Goal: Task Accomplishment & Management: Manage account settings

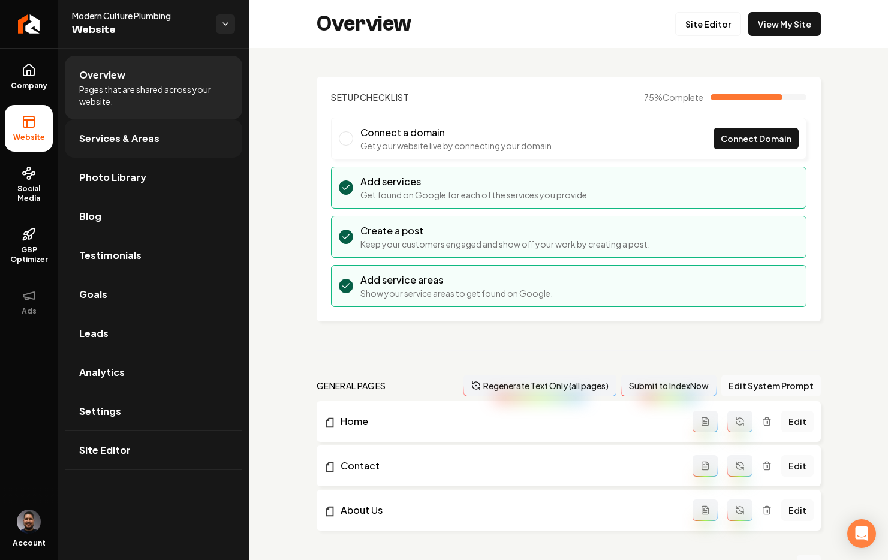
click at [94, 144] on span "Services & Areas" at bounding box center [119, 138] width 80 height 14
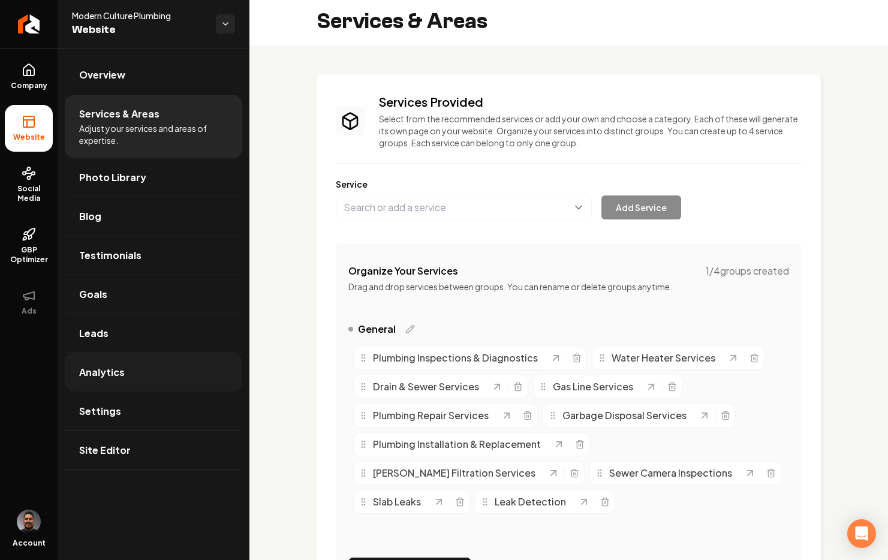
scroll to position [513, 0]
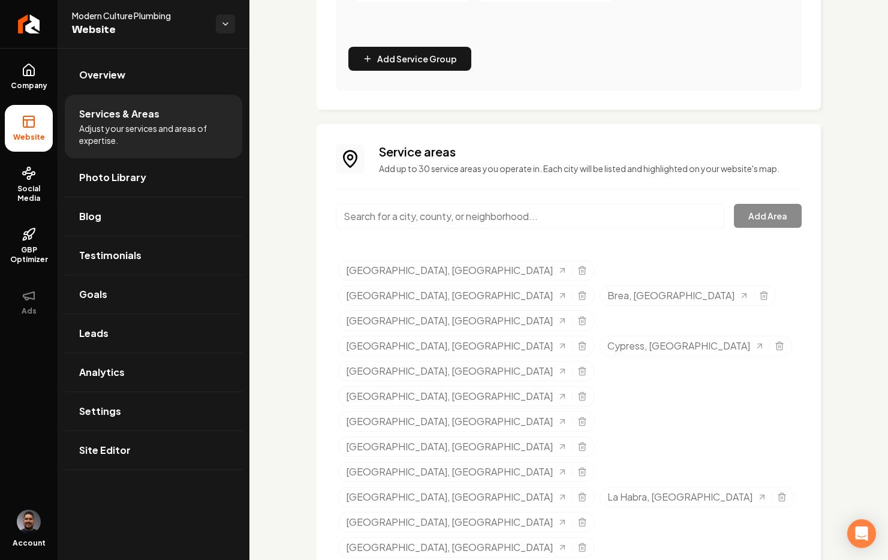
click at [390, 206] on input "Main content area" at bounding box center [530, 216] width 389 height 25
click at [389, 219] on input "Main content area" at bounding box center [530, 216] width 389 height 25
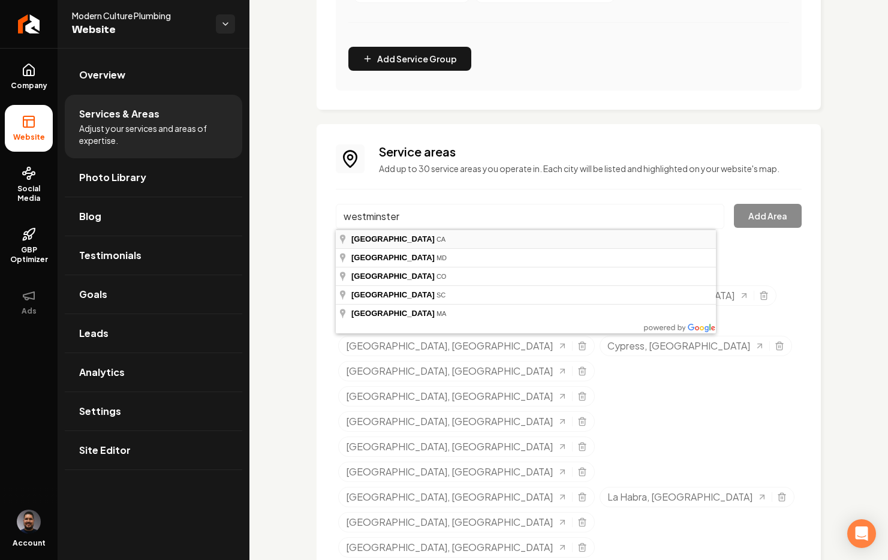
type input "Westminster, CA"
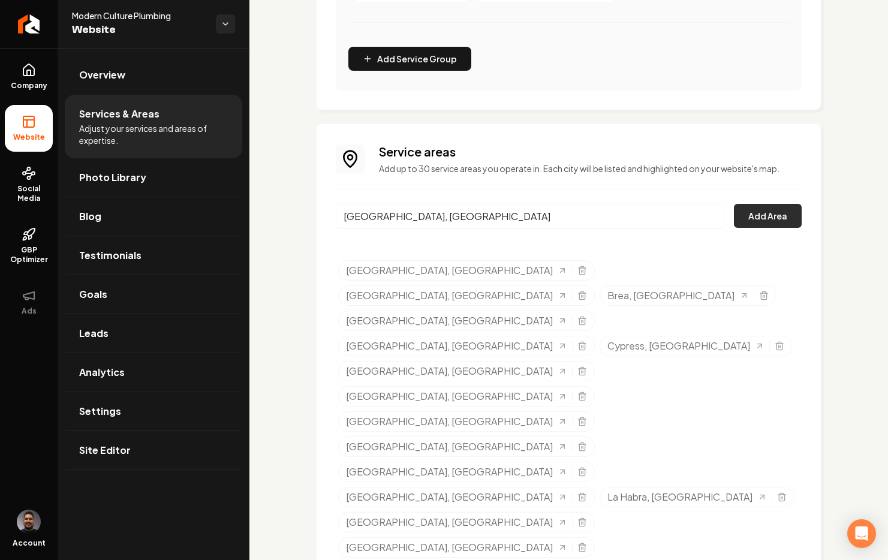
click at [748, 218] on button "Add Area" at bounding box center [768, 216] width 68 height 24
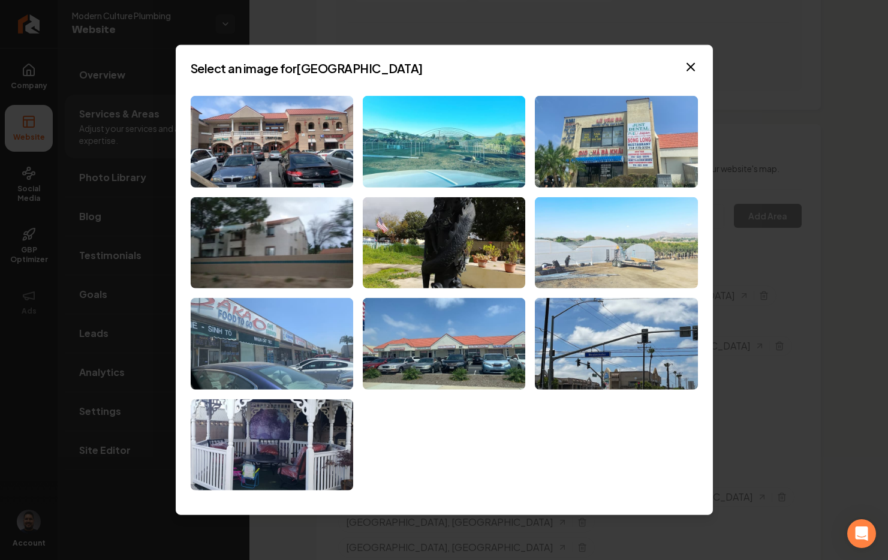
click at [649, 227] on img at bounding box center [616, 243] width 163 height 92
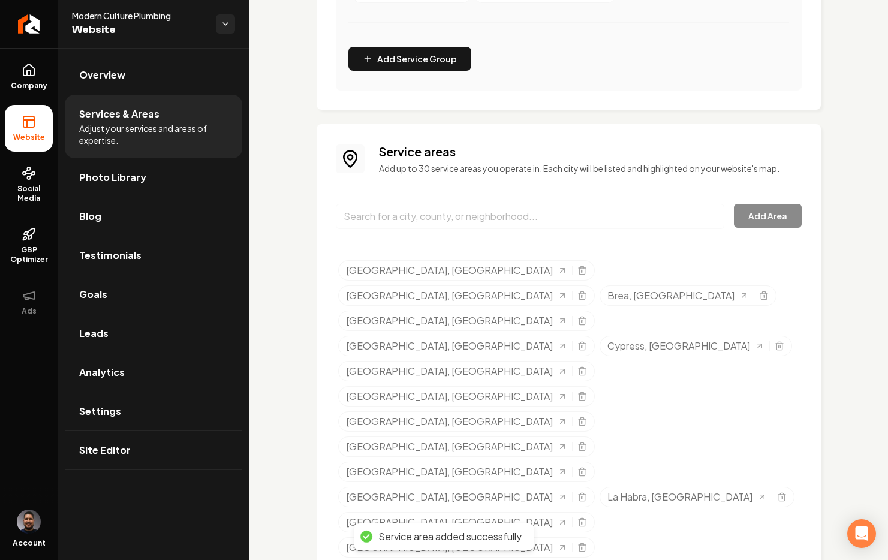
click at [554, 210] on input "Main content area" at bounding box center [530, 216] width 389 height 25
click at [538, 216] on input "Main content area" at bounding box center [530, 216] width 389 height 25
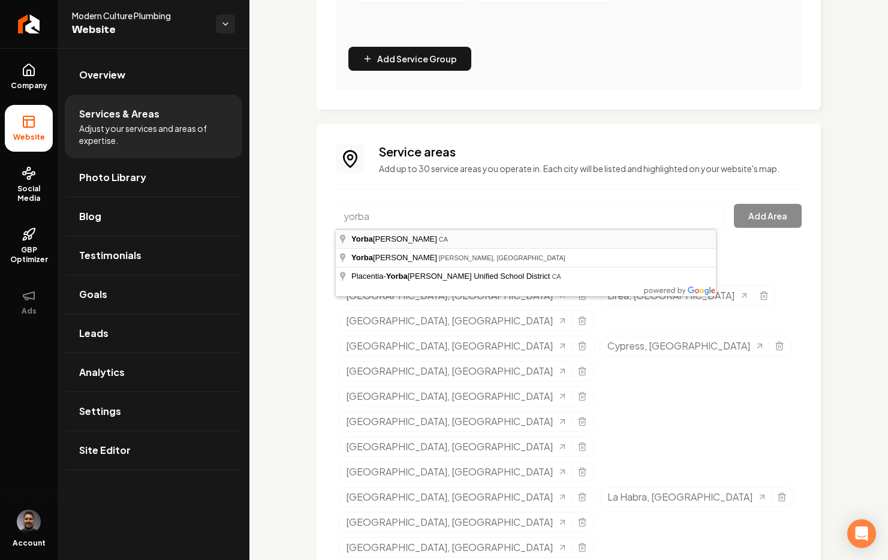
type input "Yorba Linda, CA"
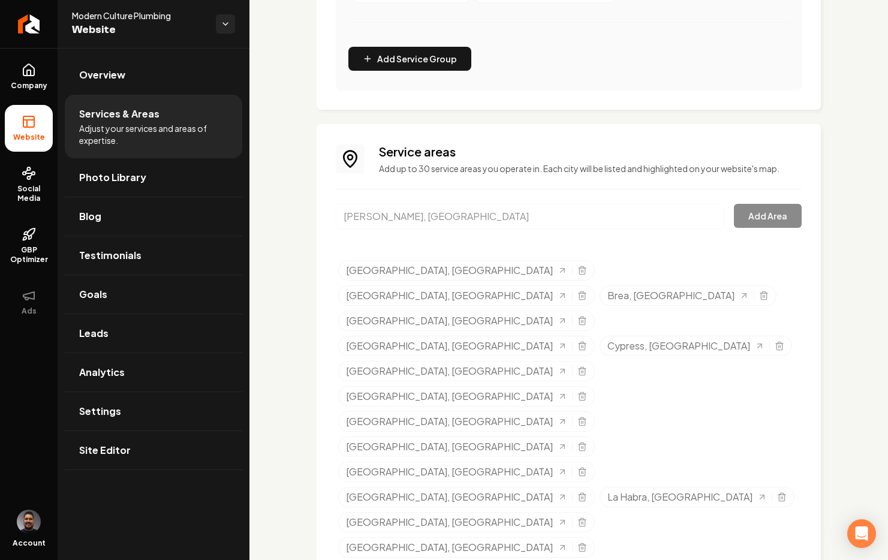
click at [420, 219] on input "Yorba Linda, CA" at bounding box center [530, 216] width 389 height 25
click at [449, 215] on input "Yorba Linda, CA" at bounding box center [530, 216] width 389 height 25
click at [491, 184] on div "Service areas Add up to 30 service areas you operate in. Each city will be list…" at bounding box center [569, 541] width 466 height 797
click at [504, 146] on h3 "Service areas" at bounding box center [590, 151] width 423 height 17
click at [451, 210] on input "Yorba Linda, CA" at bounding box center [530, 216] width 389 height 25
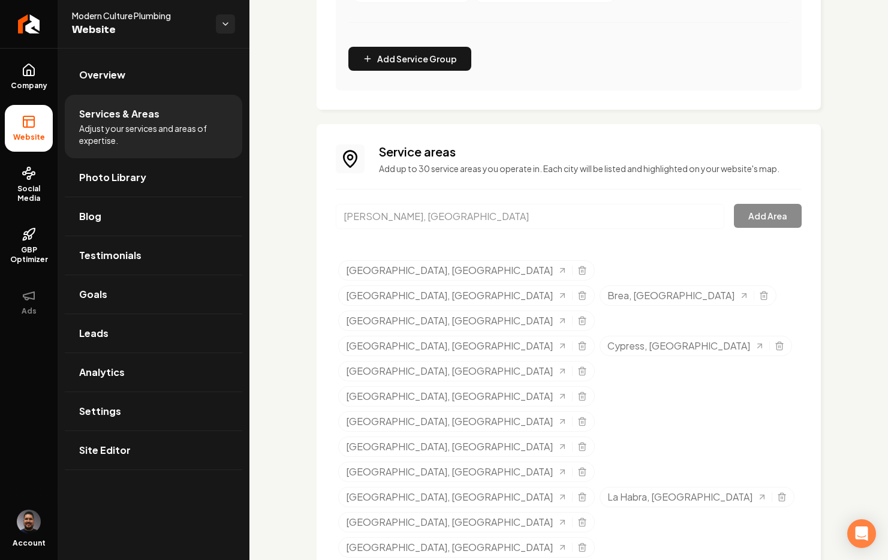
click at [705, 215] on input "Yorba Linda, CA" at bounding box center [530, 216] width 389 height 25
click at [817, 312] on div "Services Provided Select from the recommended services or add your own and choo…" at bounding box center [568, 262] width 639 height 1454
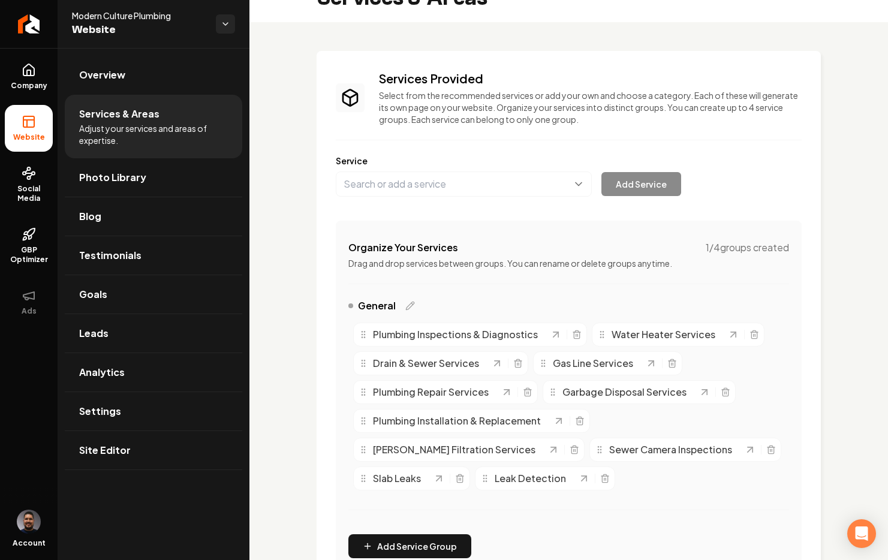
scroll to position [44, 0]
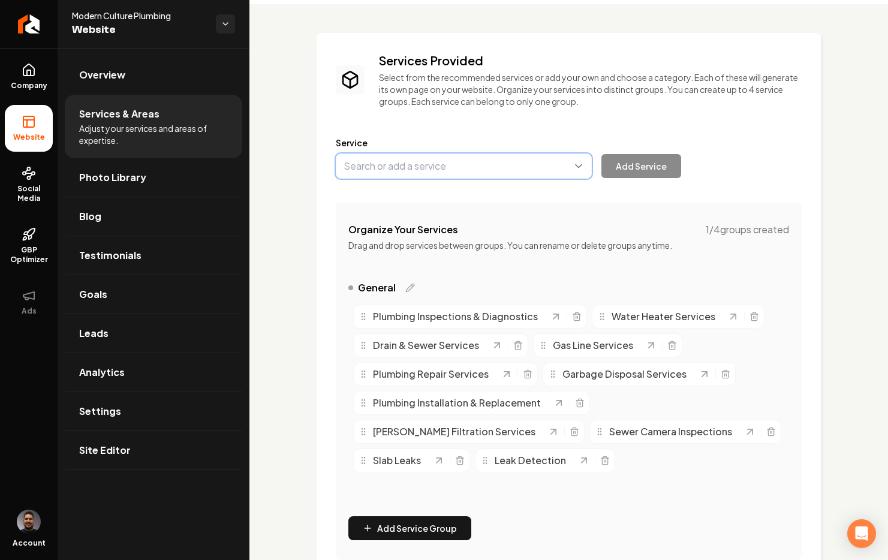
click at [431, 167] on button "Main content area" at bounding box center [464, 166] width 256 height 25
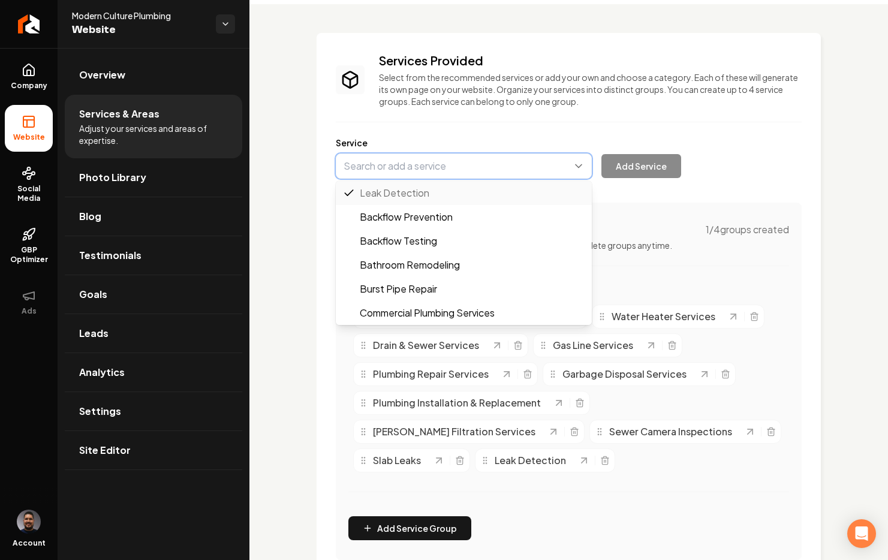
paste input "Emergency Services"
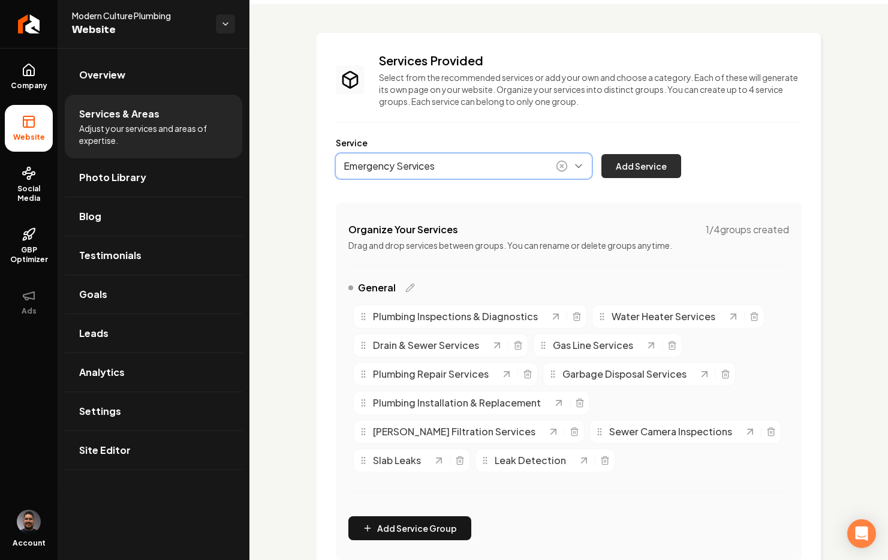
type input "Emergency Services"
click at [641, 164] on button "Add Service" at bounding box center [641, 166] width 80 height 24
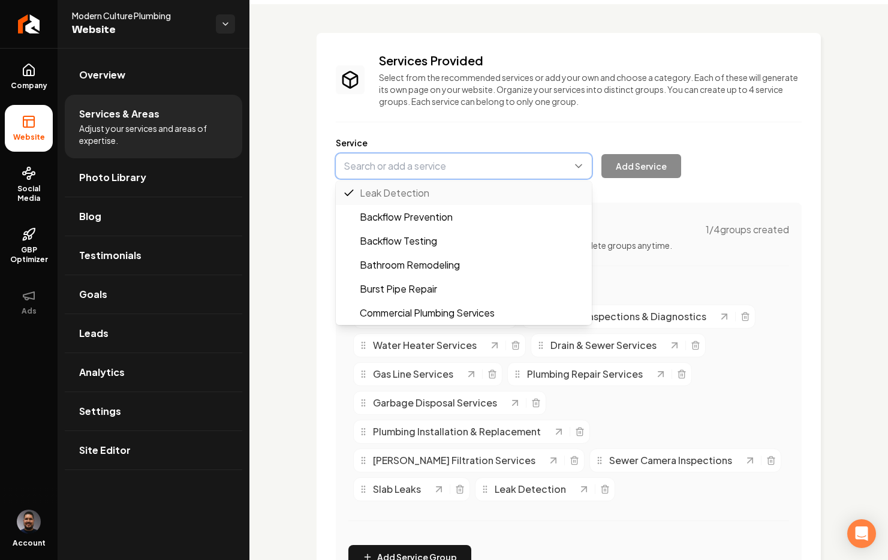
click at [387, 164] on button "Main content area" at bounding box center [464, 166] width 256 height 25
paste input "Clogged Toilet Repair"
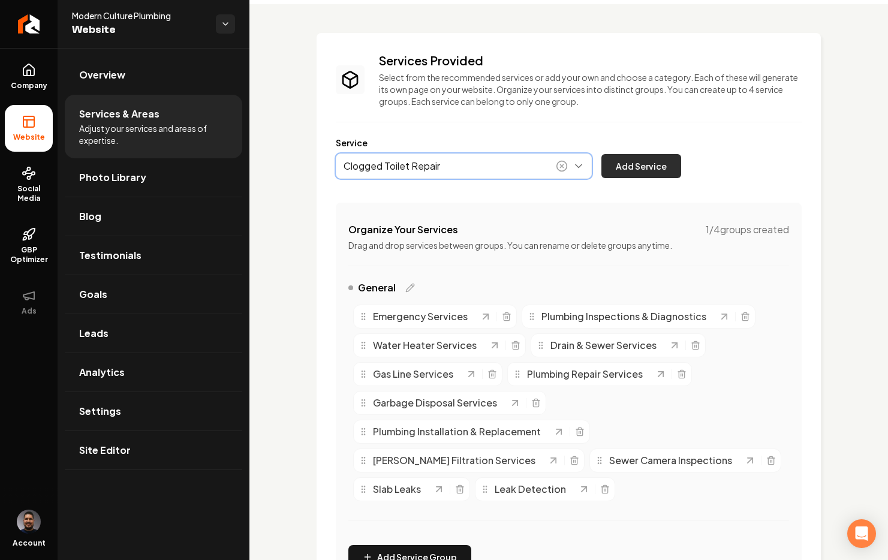
type input "Clogged Toilet Repair"
click at [639, 162] on button "Add Service" at bounding box center [641, 166] width 80 height 24
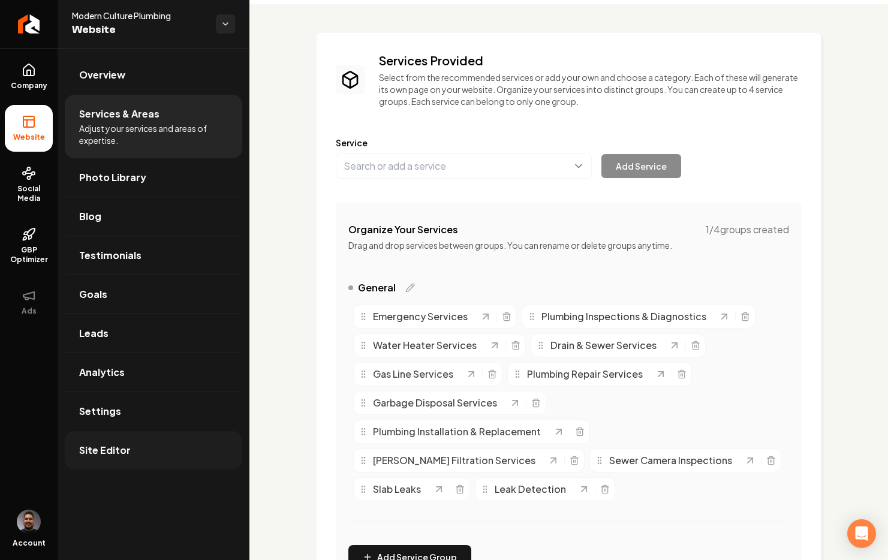
click at [97, 454] on span "Site Editor" at bounding box center [105, 450] width 52 height 14
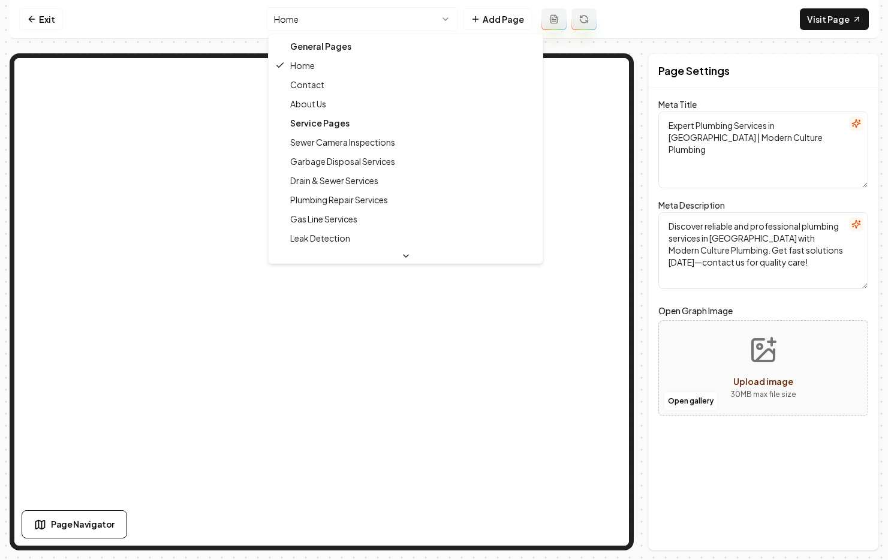
click at [330, 14] on html "Computer Required This feature is only available on a computer. Please switch t…" at bounding box center [444, 280] width 888 height 560
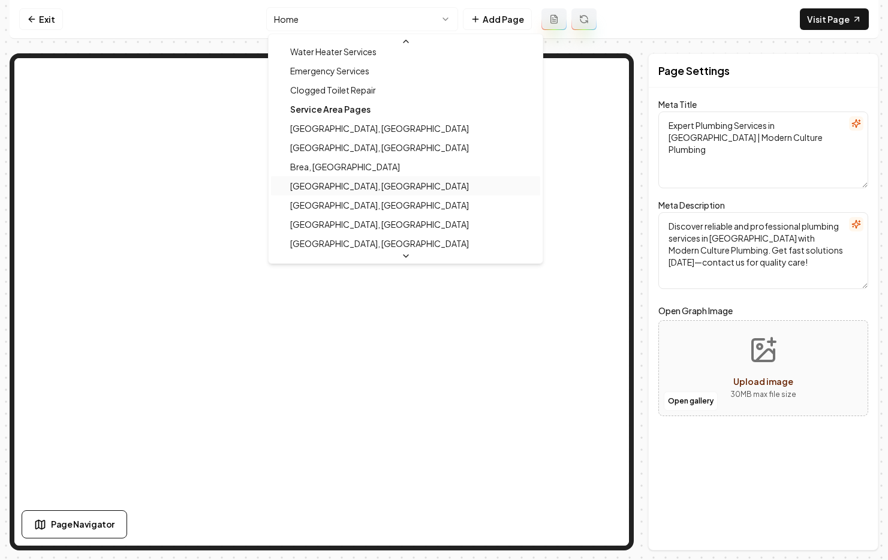
scroll to position [285, 0]
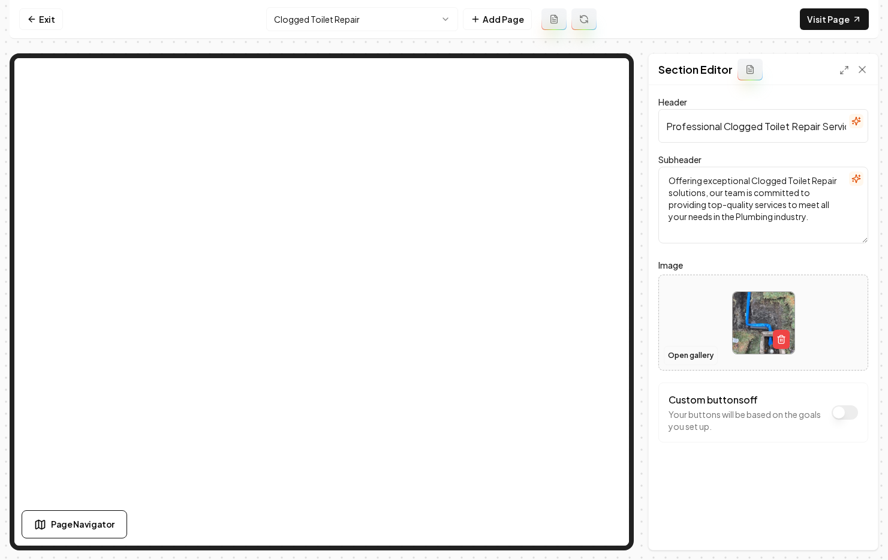
click at [704, 351] on button "Open gallery" at bounding box center [691, 355] width 54 height 19
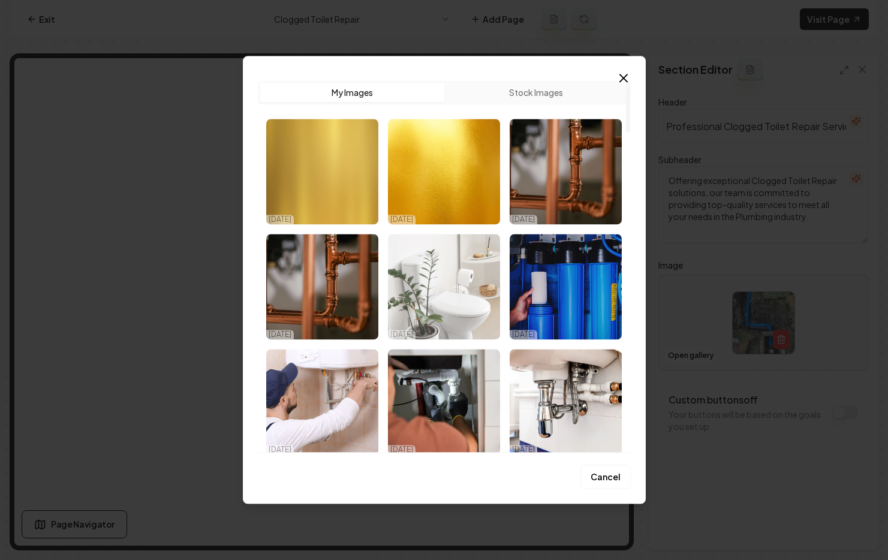
click at [447, 281] on img "Select image image_68d58e285c7cd75eb8f3873d.jpeg" at bounding box center [444, 287] width 112 height 106
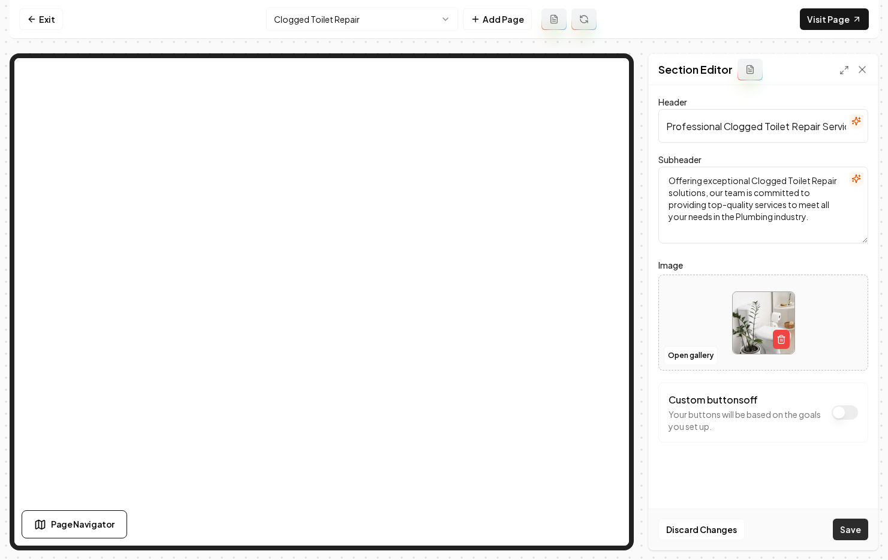
click at [844, 531] on button "Save" at bounding box center [850, 530] width 35 height 22
click at [360, 24] on html "Computer Required This feature is only available on a computer. Please switch t…" at bounding box center [444, 280] width 888 height 560
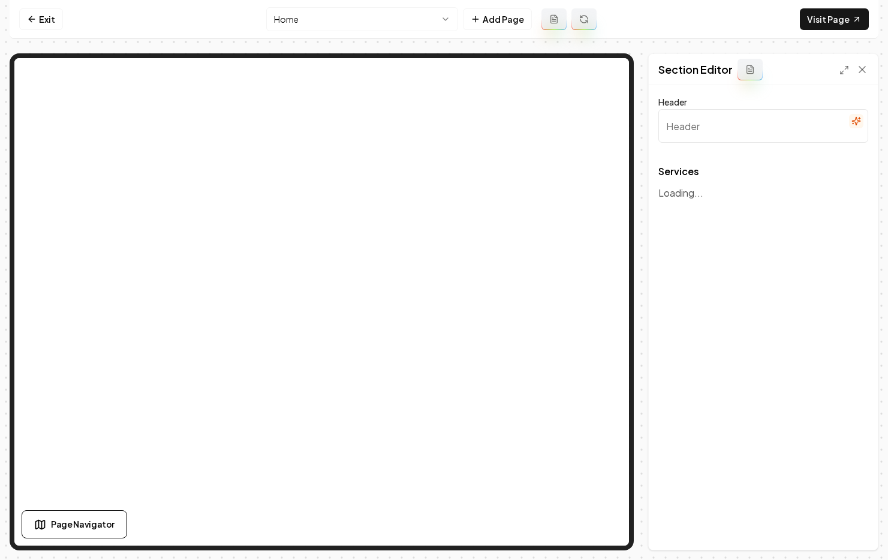
type input "Our Plumbing Services"
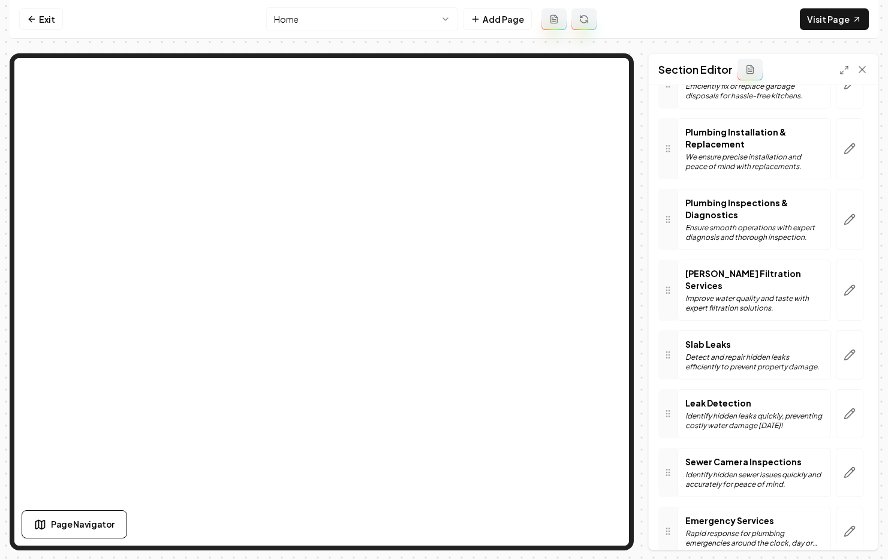
scroll to position [470, 0]
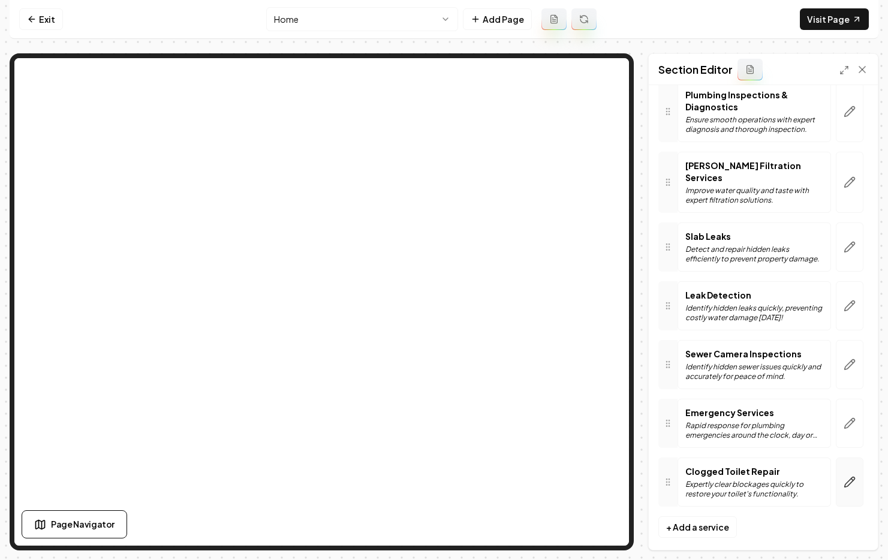
click at [844, 476] on icon "button" at bounding box center [850, 482] width 12 height 12
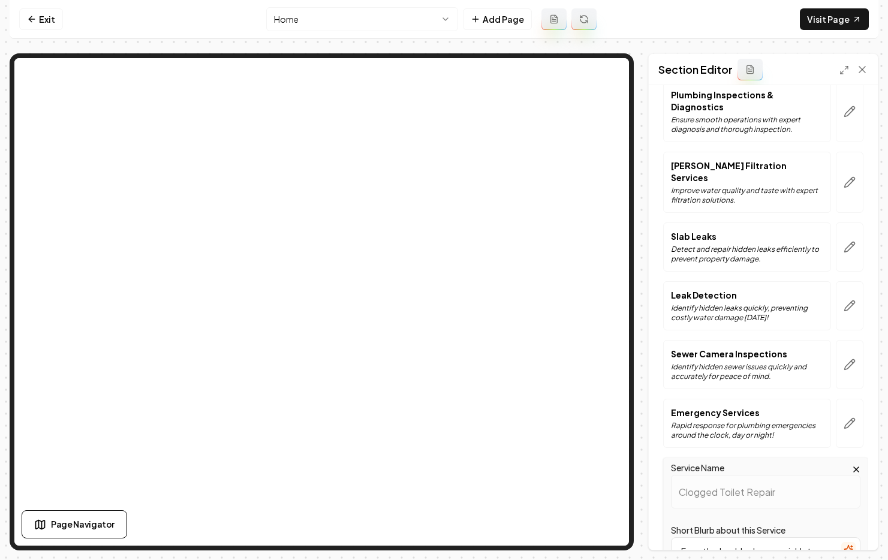
scroll to position [689, 0]
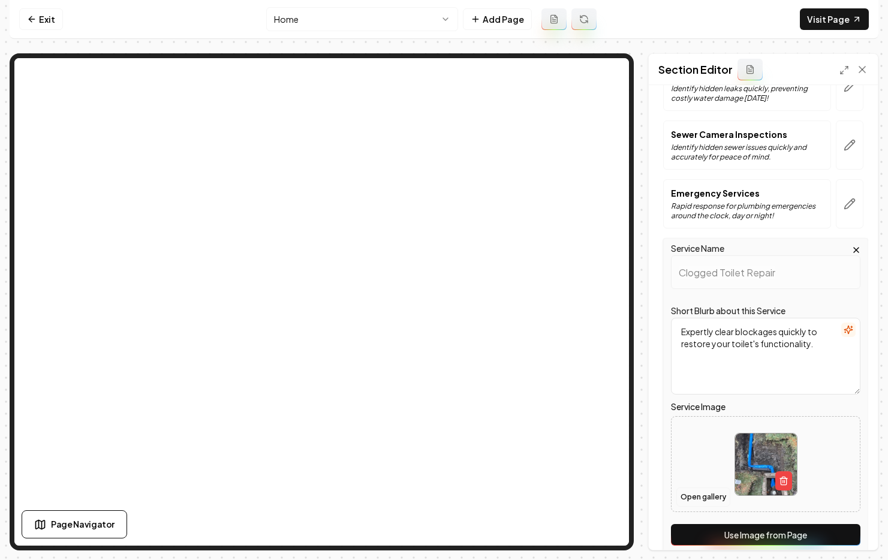
click at [712, 488] on button "Open gallery" at bounding box center [703, 497] width 54 height 19
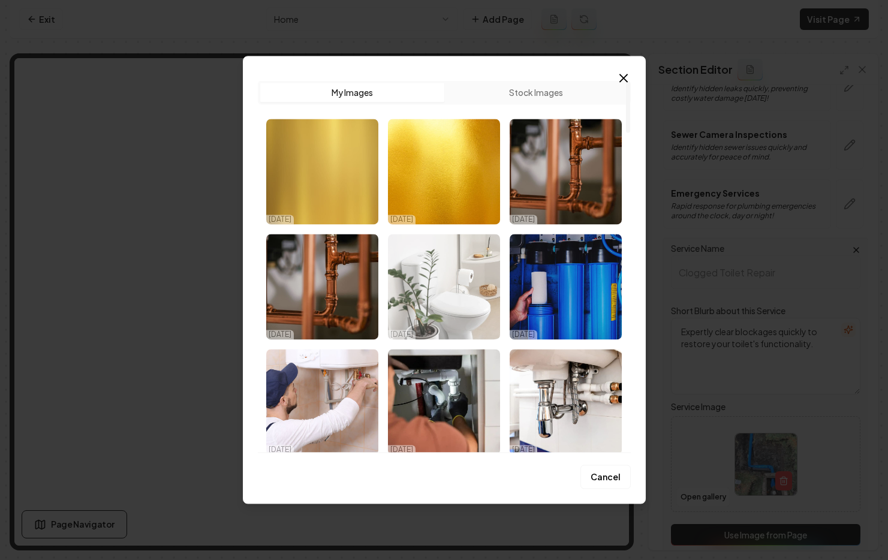
click at [423, 304] on img "Select image image_68d58e285c7cd75eb8f3873d.jpeg" at bounding box center [444, 287] width 112 height 106
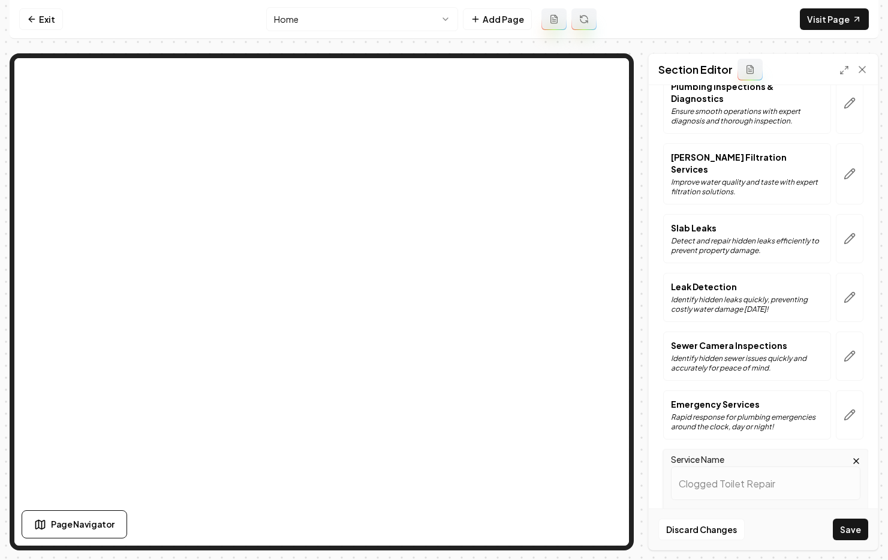
scroll to position [413, 0]
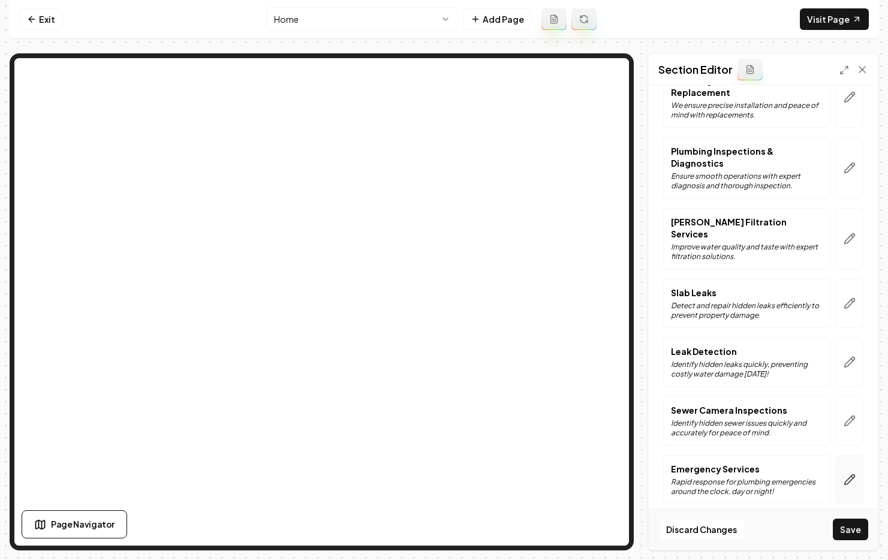
click at [844, 474] on icon "button" at bounding box center [850, 480] width 12 height 12
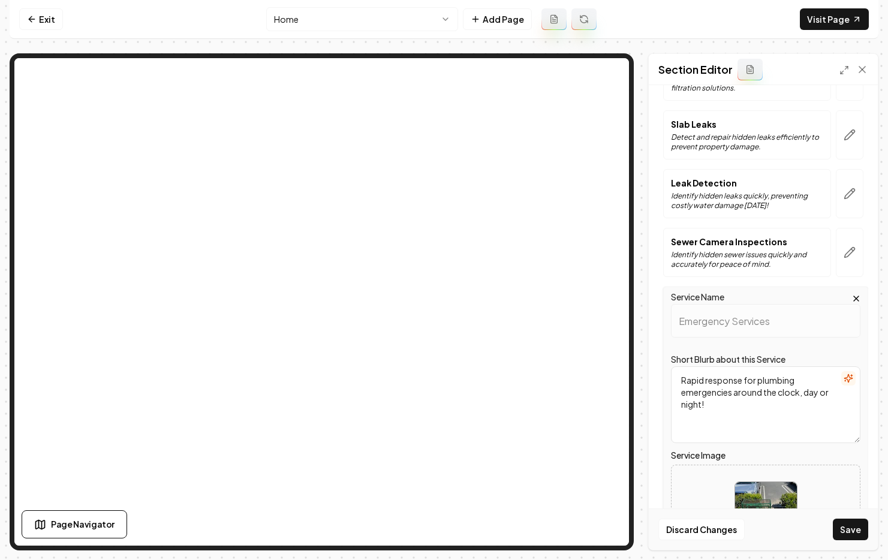
scroll to position [670, 0]
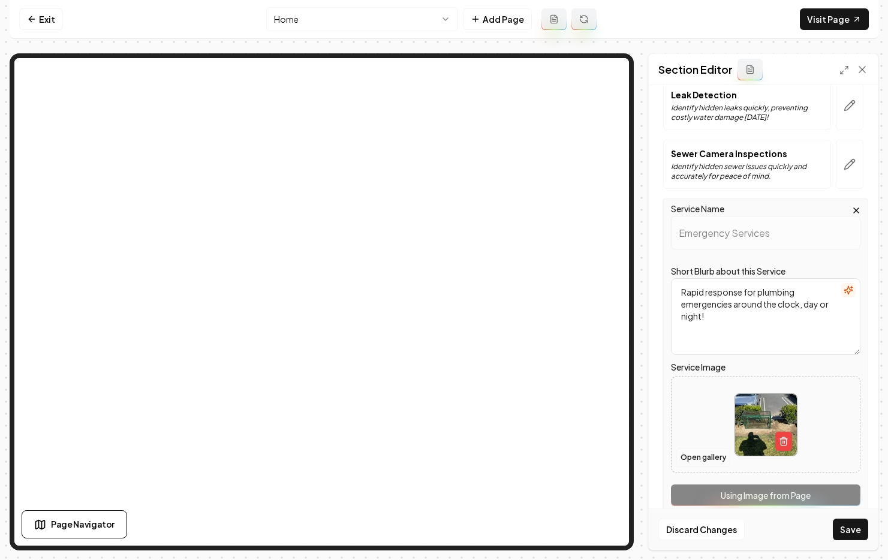
click at [712, 448] on button "Open gallery" at bounding box center [703, 457] width 54 height 19
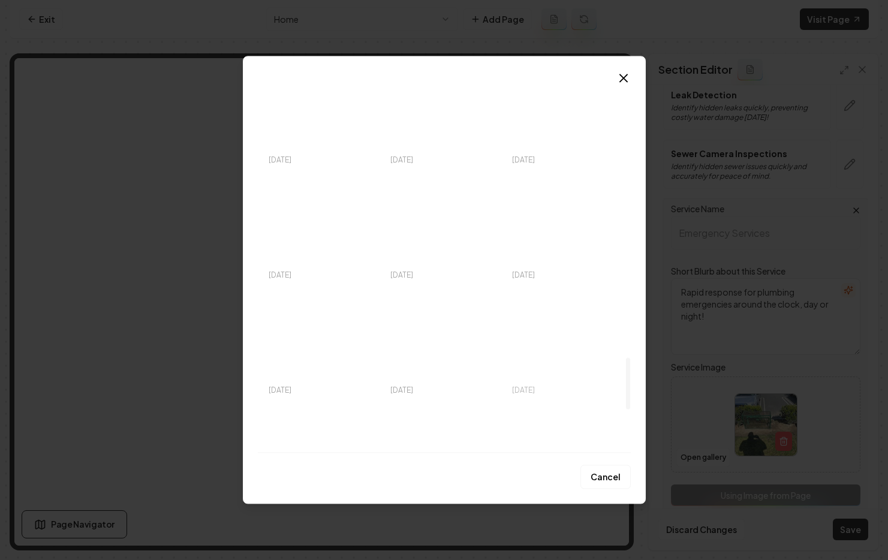
scroll to position [2001, 0]
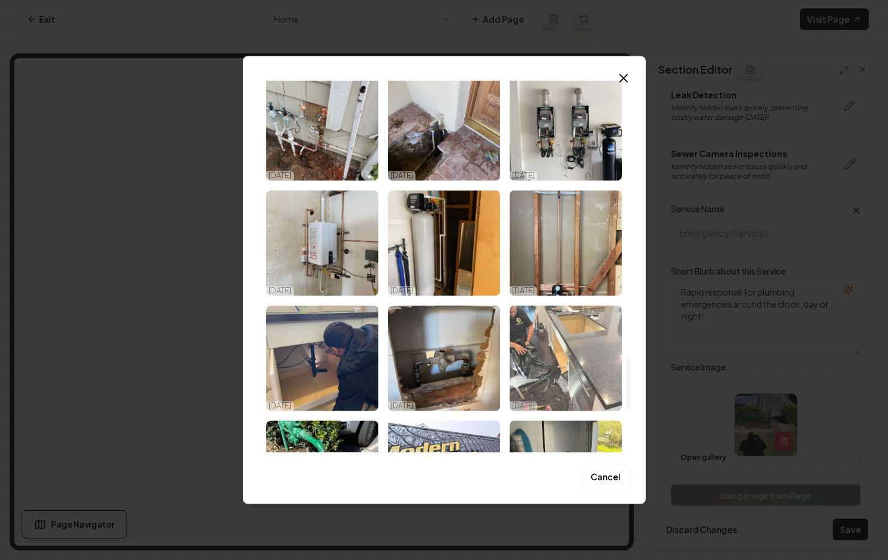
click at [574, 360] on img "Select image image_67f41f83432c47641696a8ba.jpeg" at bounding box center [566, 358] width 112 height 106
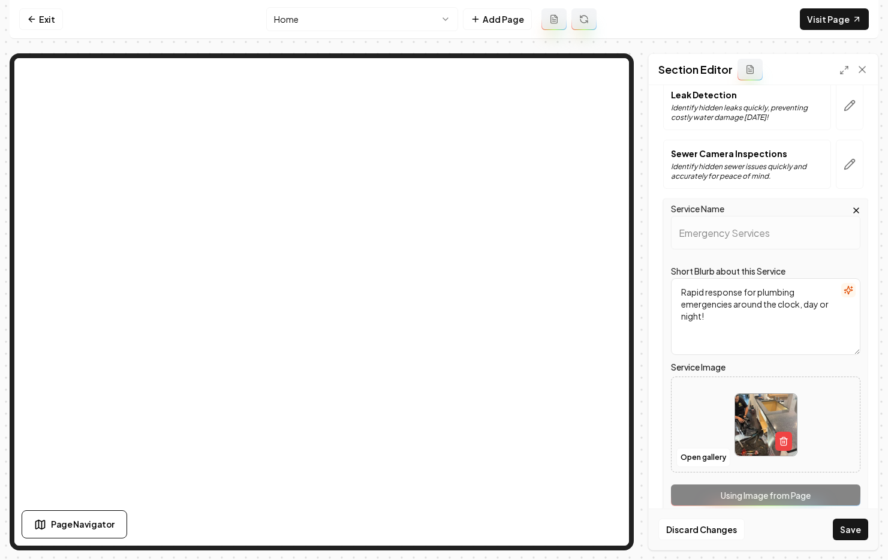
scroll to position [736, 0]
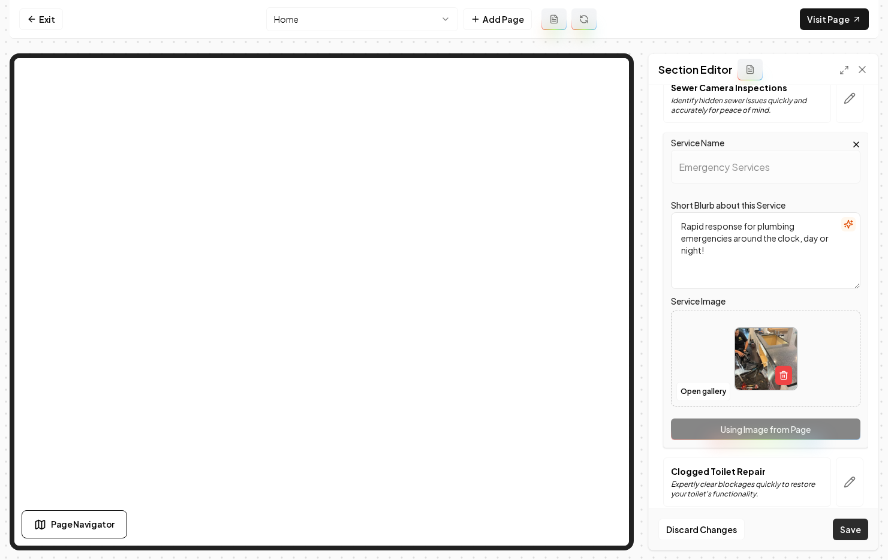
click at [845, 525] on button "Save" at bounding box center [850, 530] width 35 height 22
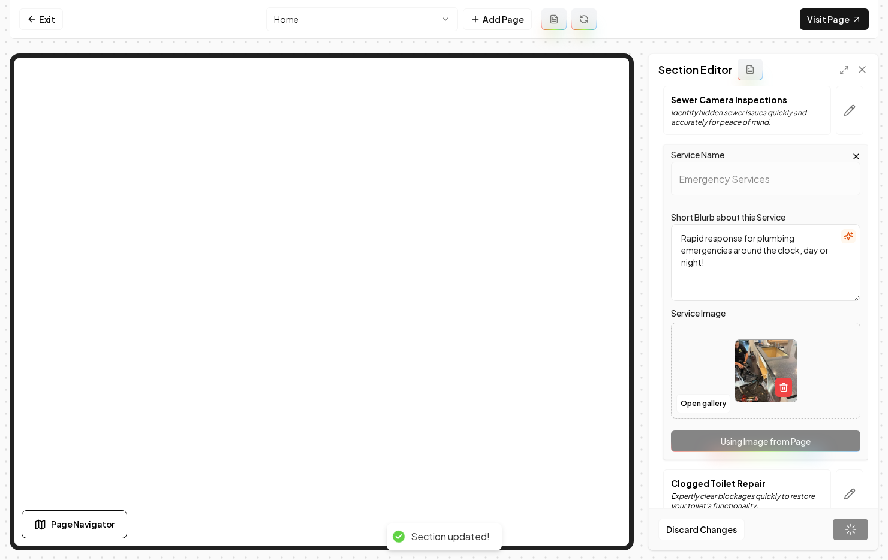
scroll to position [470, 0]
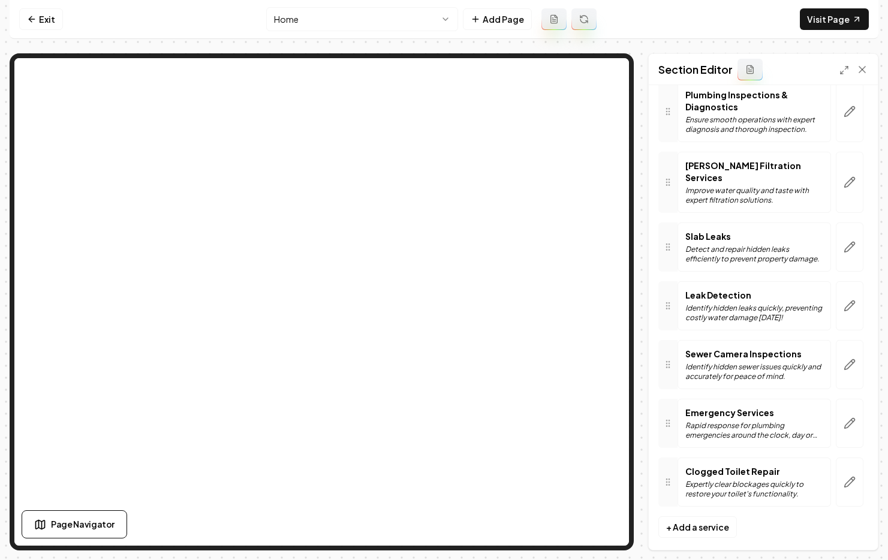
click at [349, 22] on html "Computer Required This feature is only available on a computer. Please switch t…" at bounding box center [444, 280] width 888 height 560
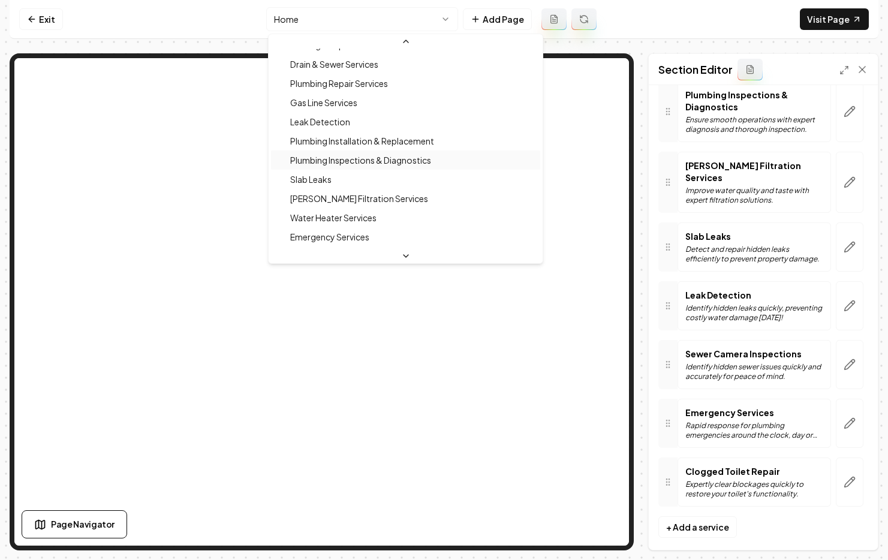
scroll to position [133, 0]
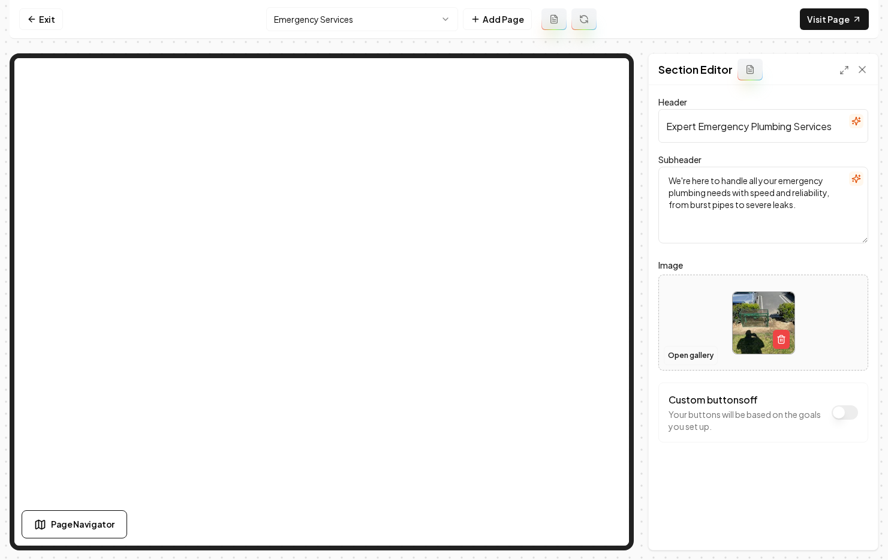
click at [690, 352] on button "Open gallery" at bounding box center [691, 355] width 54 height 19
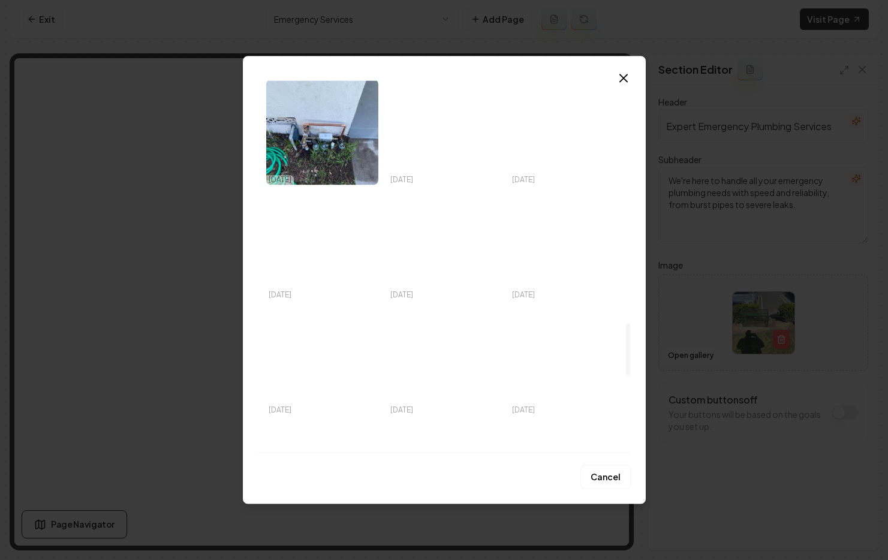
scroll to position [2025, 0]
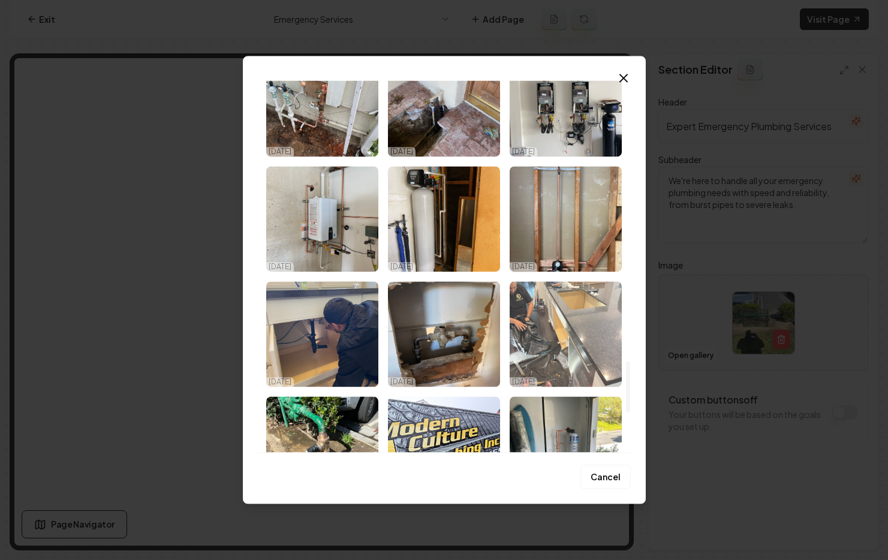
click at [550, 323] on img "Select image image_67f41f83432c47641696a8ba.jpeg" at bounding box center [566, 334] width 112 height 106
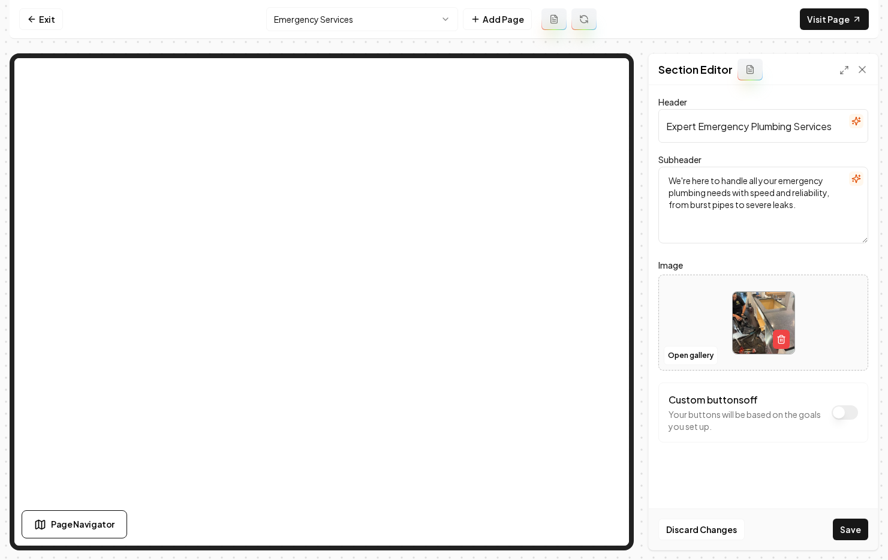
click at [843, 527] on button "Save" at bounding box center [850, 530] width 35 height 22
click at [822, 21] on link "Visit Page" at bounding box center [834, 19] width 69 height 22
click at [49, 14] on link "Exit" at bounding box center [41, 19] width 44 height 22
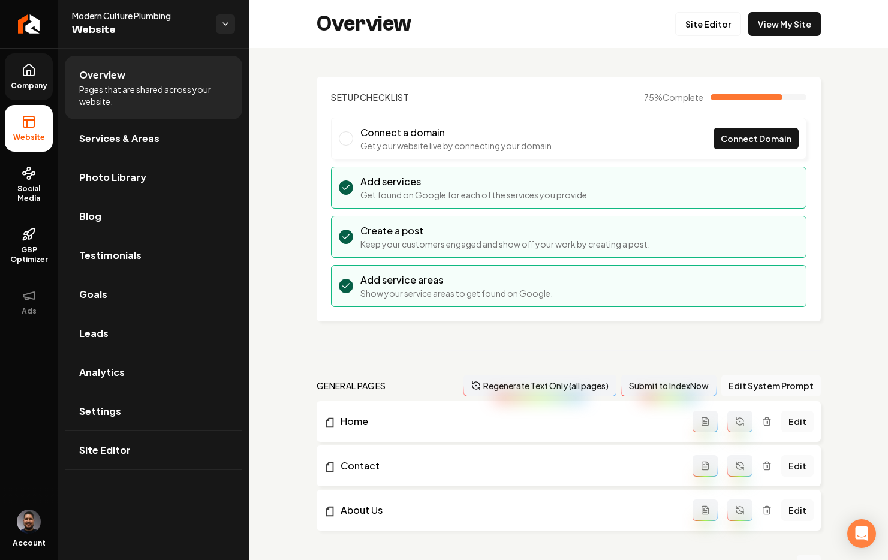
click at [35, 68] on icon at bounding box center [29, 70] width 14 height 14
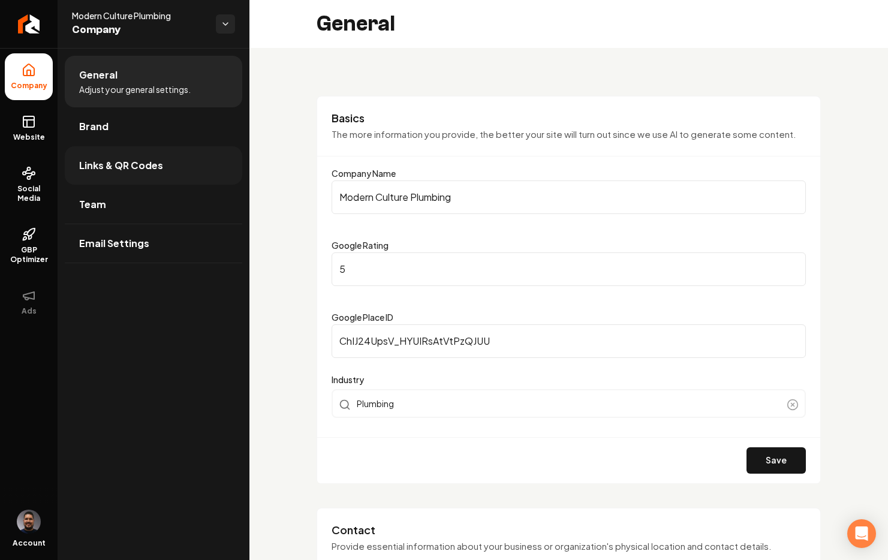
click at [198, 177] on link "Links & QR Codes" at bounding box center [154, 165] width 178 height 38
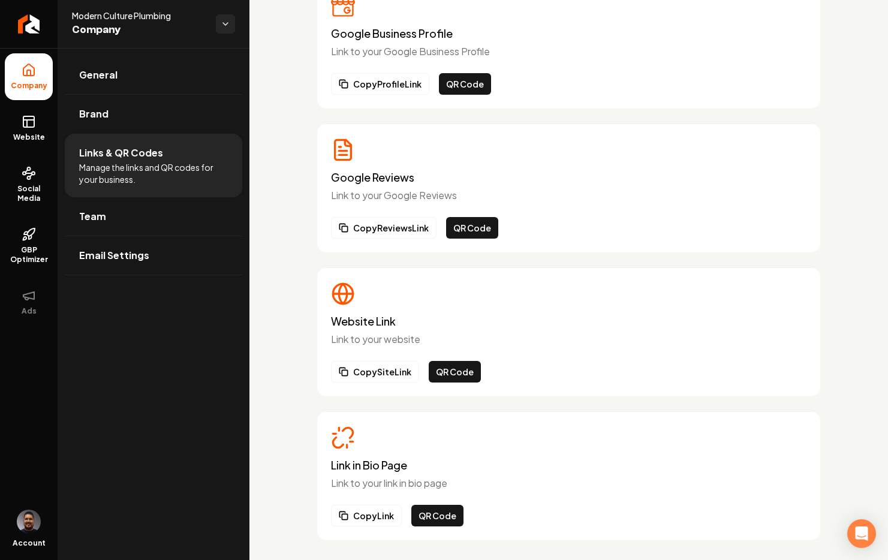
scroll to position [107, 0]
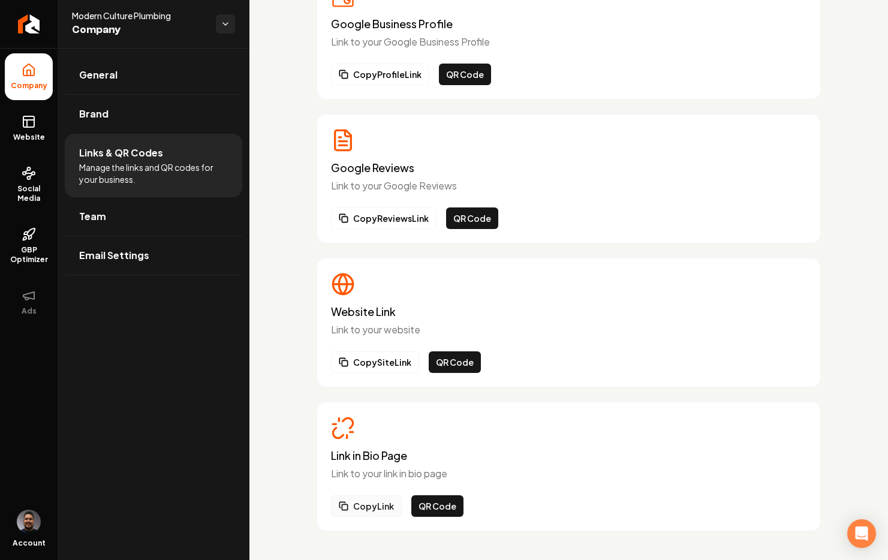
click at [360, 502] on button "Copy Link" at bounding box center [366, 506] width 71 height 22
click at [377, 501] on button "Copy Link" at bounding box center [366, 506] width 71 height 22
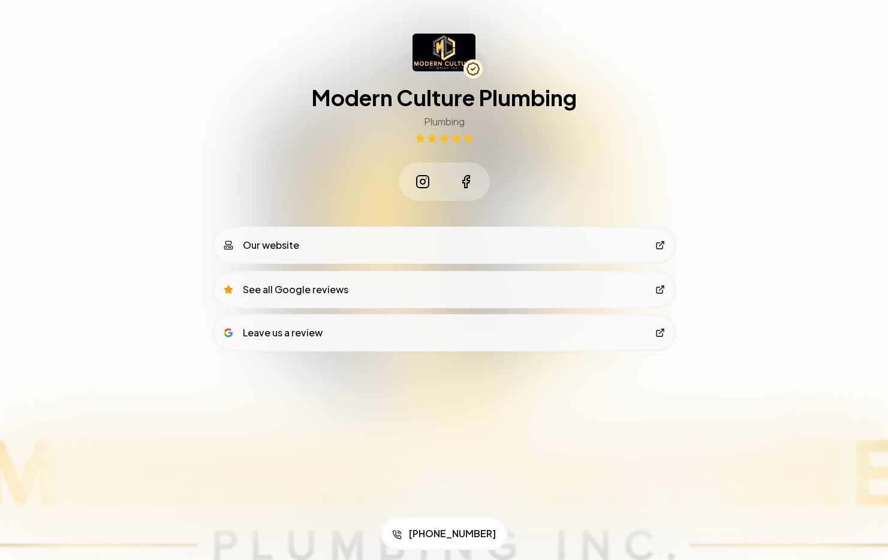
click at [280, 245] on div "Our website" at bounding box center [262, 245] width 76 height 14
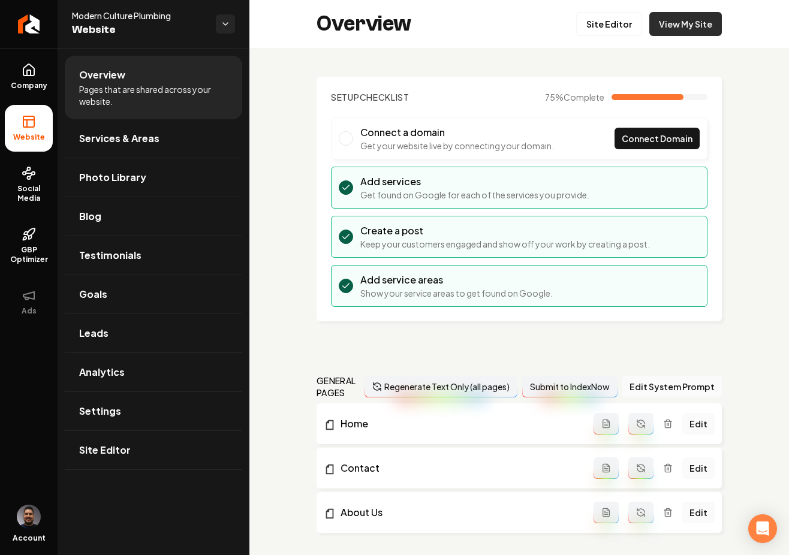
click at [693, 20] on link "View My Site" at bounding box center [685, 24] width 73 height 24
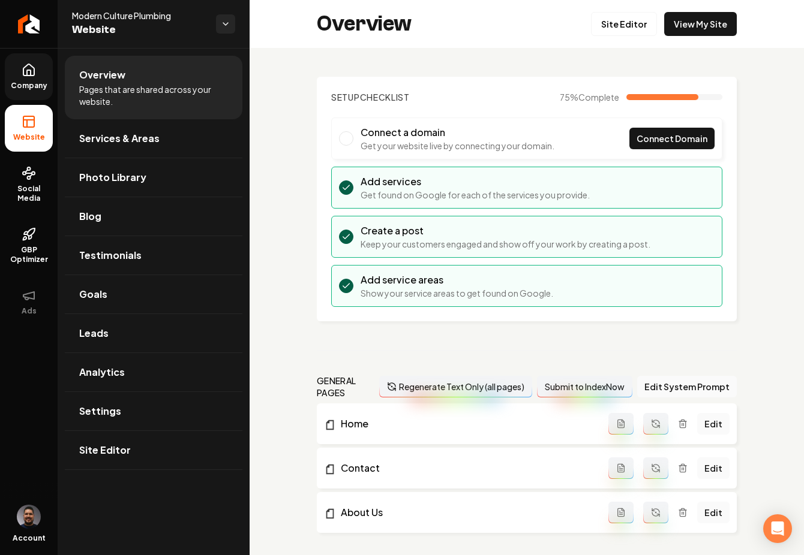
click at [11, 84] on span "Company" at bounding box center [29, 86] width 46 height 10
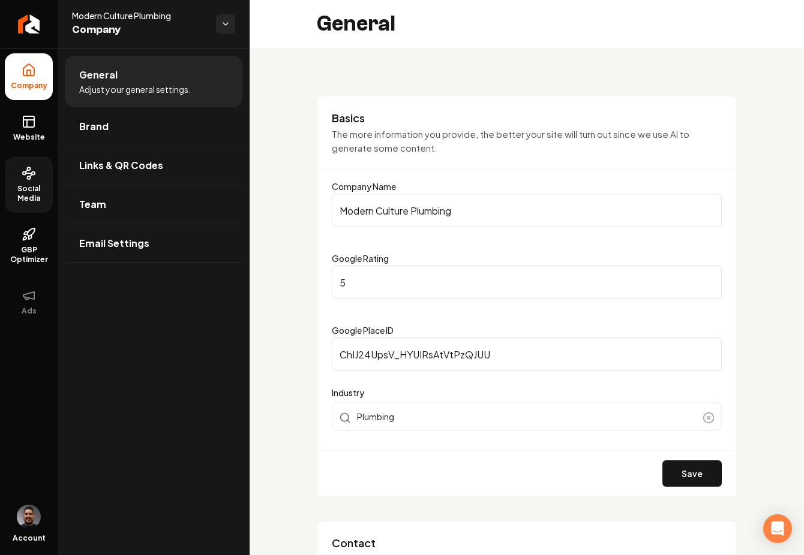
click at [28, 185] on span "Social Media" at bounding box center [29, 193] width 48 height 19
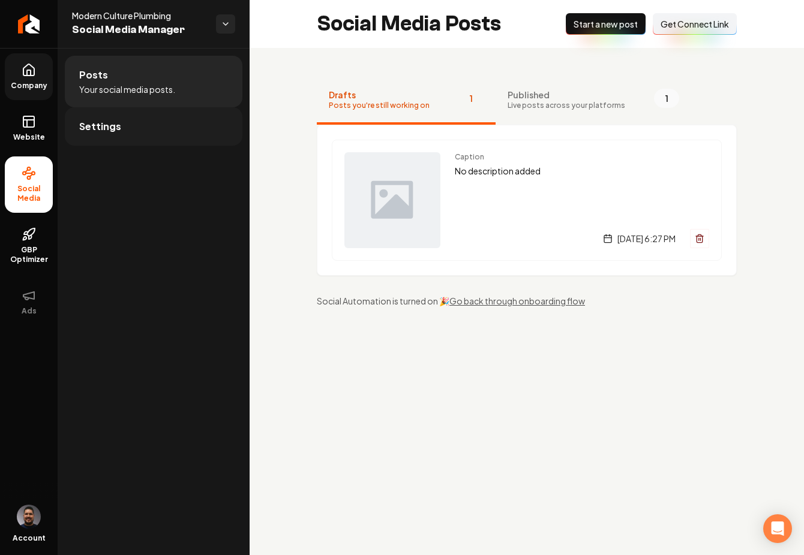
click at [146, 120] on link "Settings" at bounding box center [154, 126] width 178 height 38
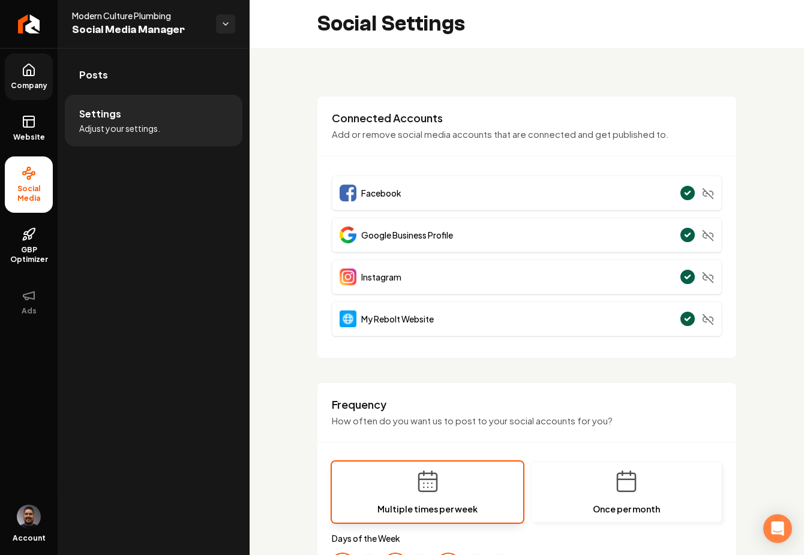
click at [41, 81] on span "Company" at bounding box center [29, 86] width 46 height 10
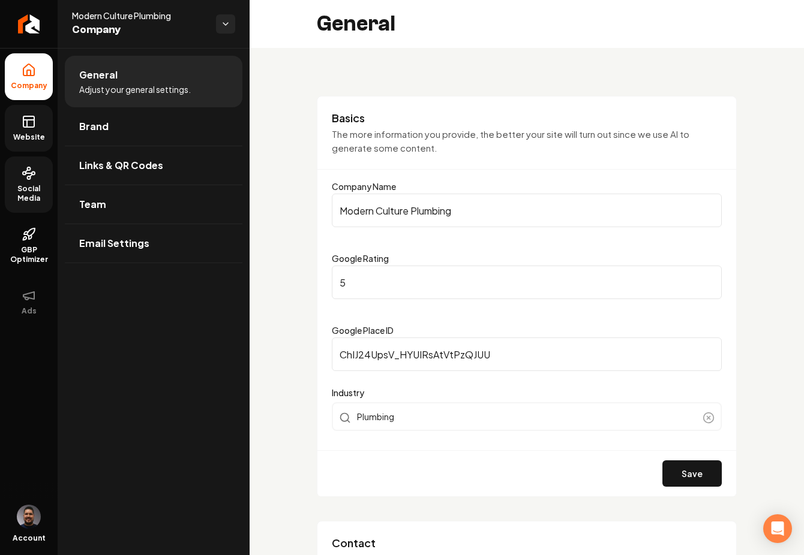
click at [26, 121] on icon at bounding box center [29, 122] width 14 height 14
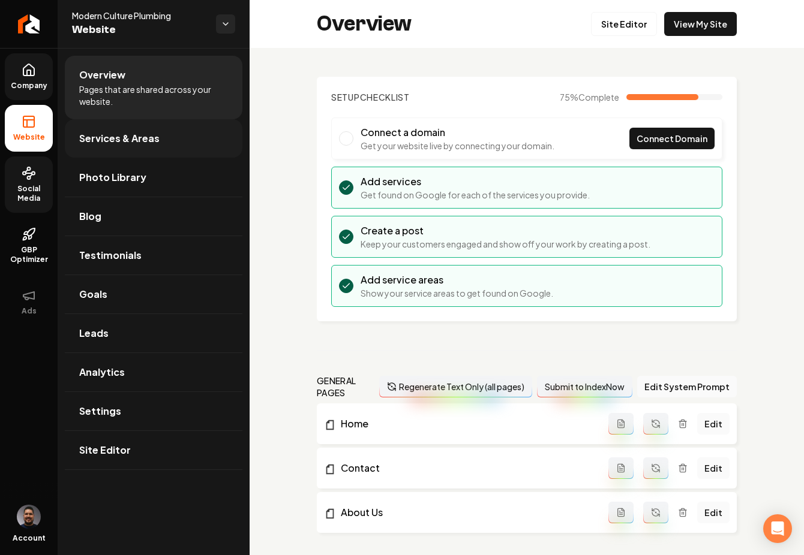
click at [122, 138] on span "Services & Areas" at bounding box center [119, 138] width 80 height 14
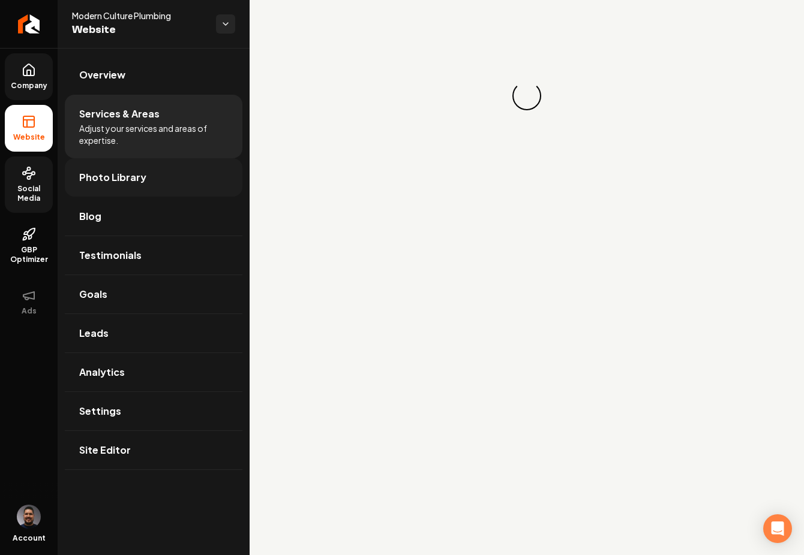
click at [131, 185] on link "Photo Library" at bounding box center [154, 177] width 178 height 38
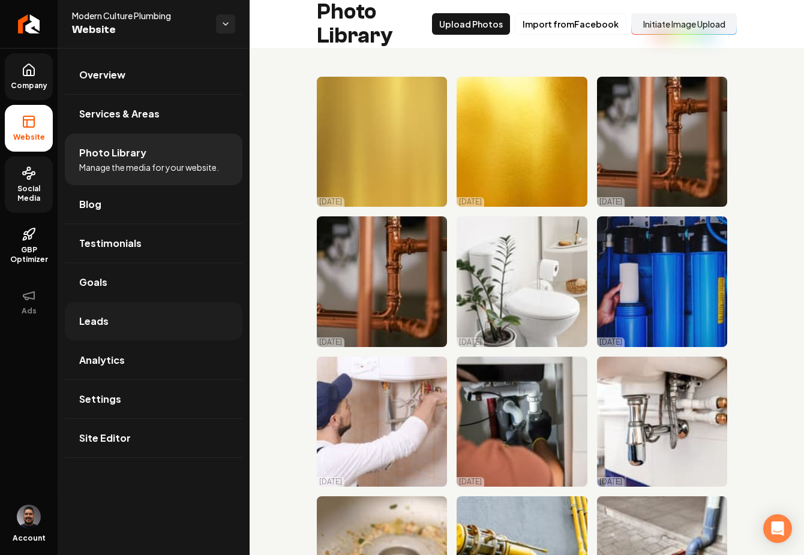
click at [140, 323] on link "Leads" at bounding box center [154, 321] width 178 height 38
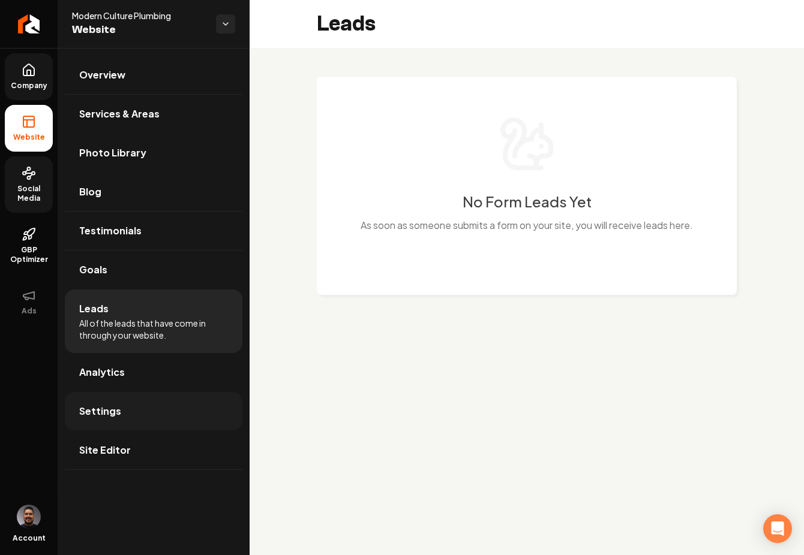
click at [125, 398] on link "Settings" at bounding box center [154, 411] width 178 height 38
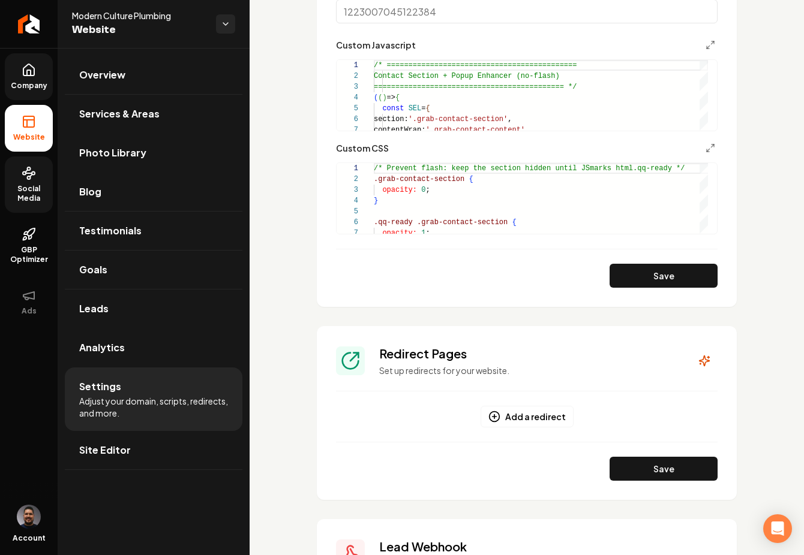
scroll to position [1057, 0]
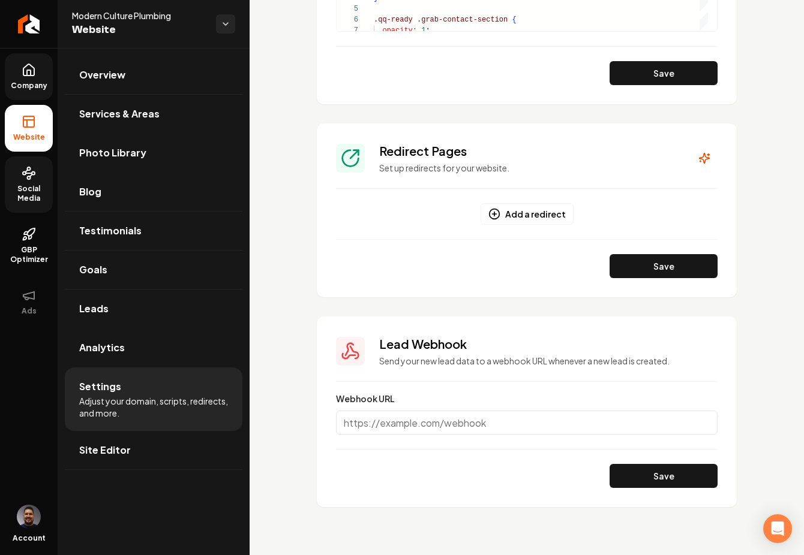
click at [28, 176] on circle at bounding box center [29, 177] width 3 height 3
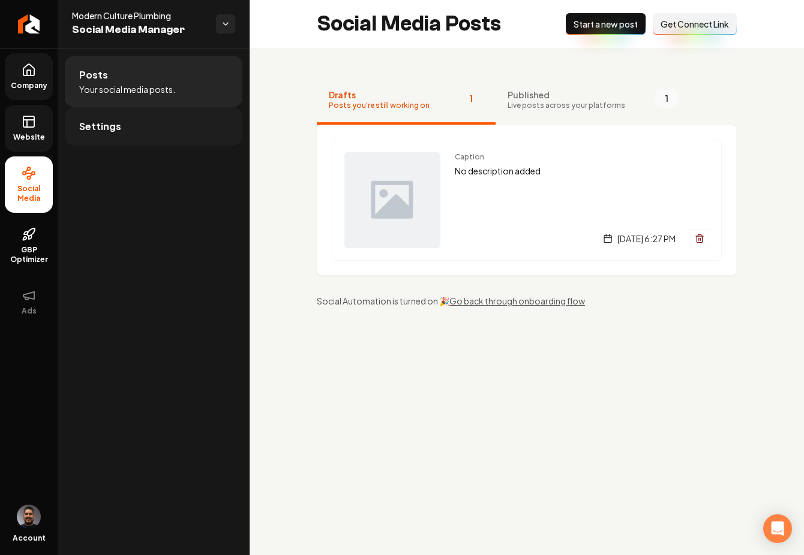
click at [154, 140] on link "Settings" at bounding box center [154, 126] width 178 height 38
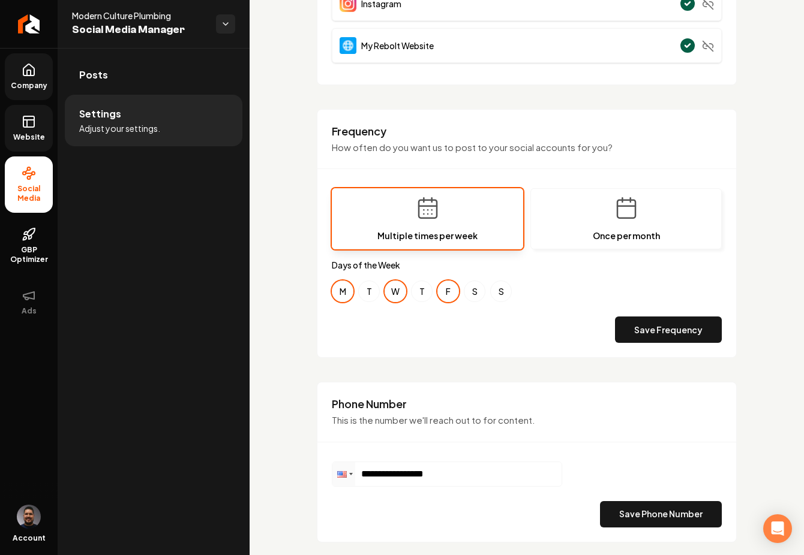
scroll to position [518, 0]
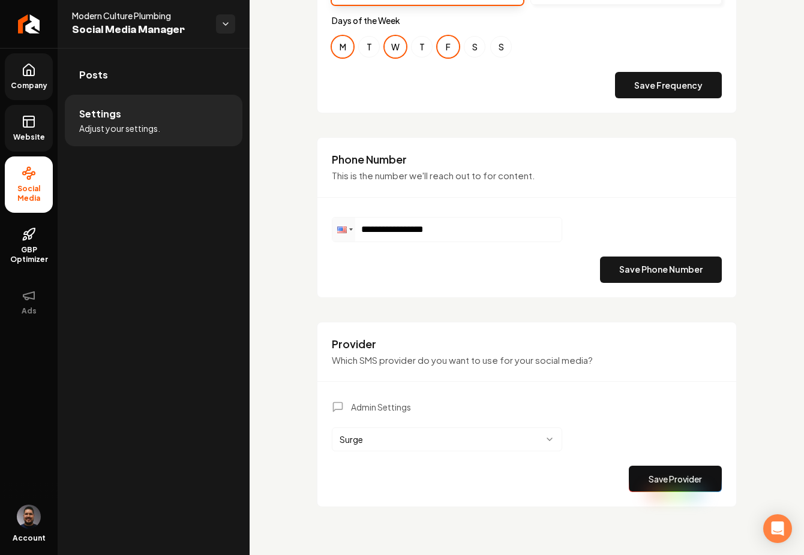
click at [25, 124] on icon at bounding box center [29, 122] width 14 height 14
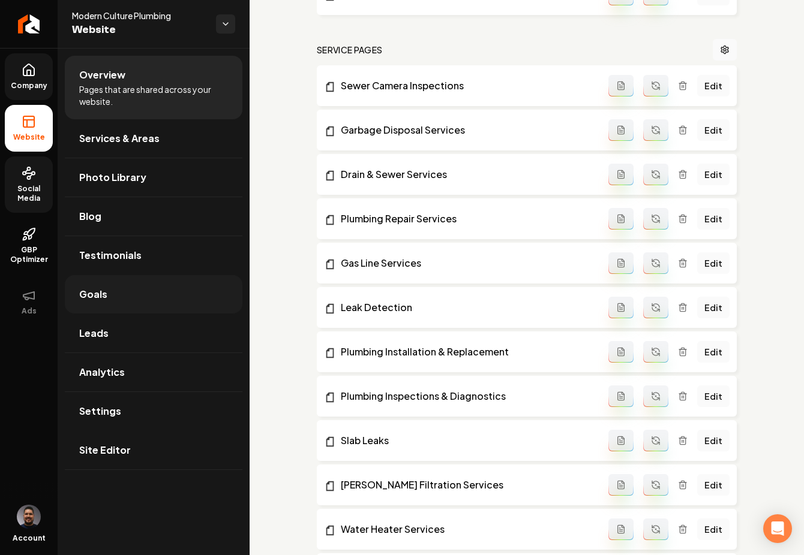
click at [124, 284] on link "Goals" at bounding box center [154, 294] width 178 height 38
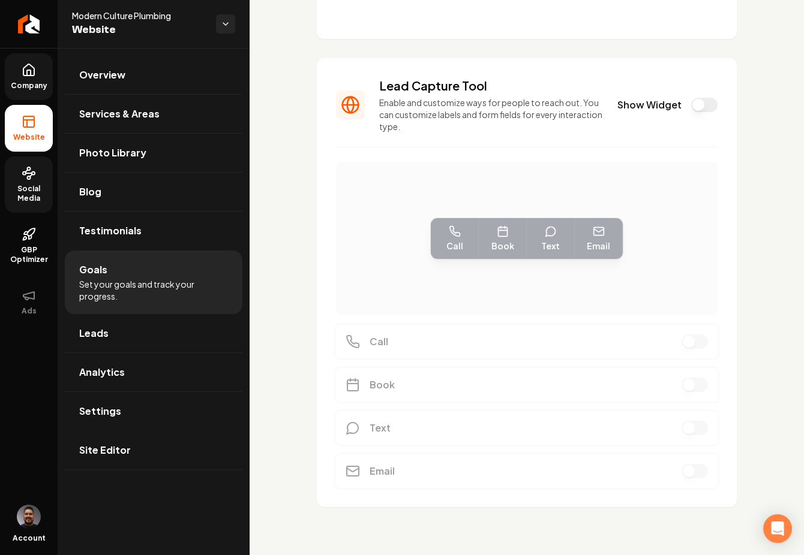
scroll to position [249, 0]
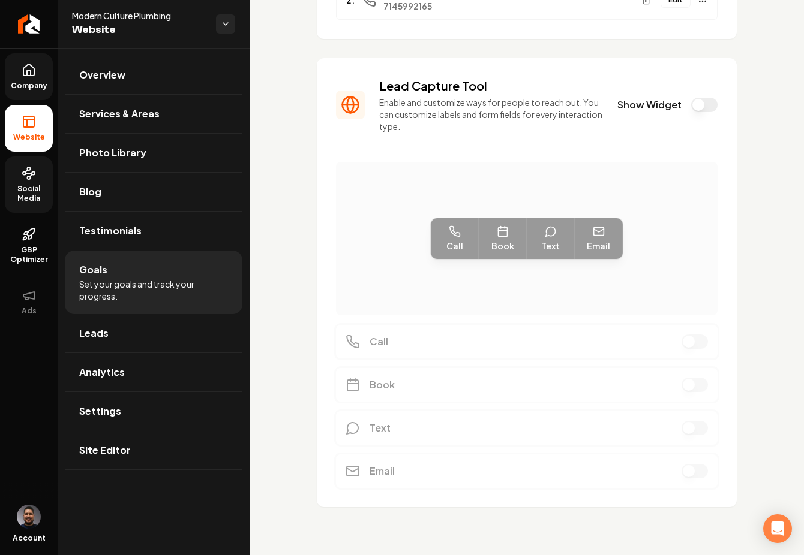
click at [289, 179] on div "Choose your goals Choose up to 3 goals, only the first 2 will be shown. Drag th…" at bounding box center [526, 177] width 554 height 757
click at [133, 348] on link "Leads" at bounding box center [154, 333] width 178 height 38
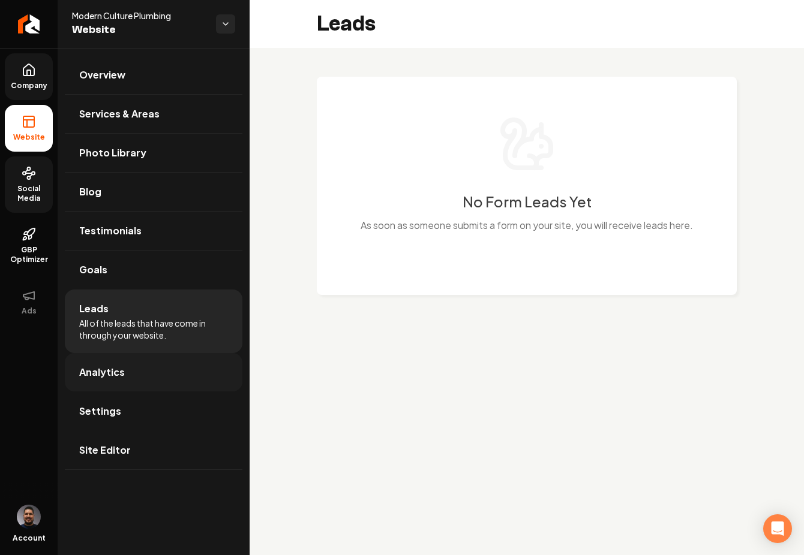
click at [169, 368] on link "Analytics" at bounding box center [154, 372] width 178 height 38
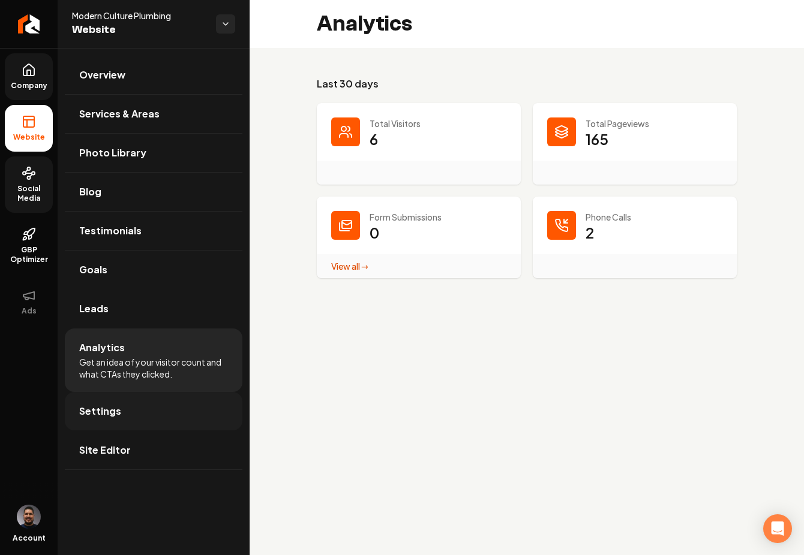
click at [142, 411] on link "Settings" at bounding box center [154, 411] width 178 height 38
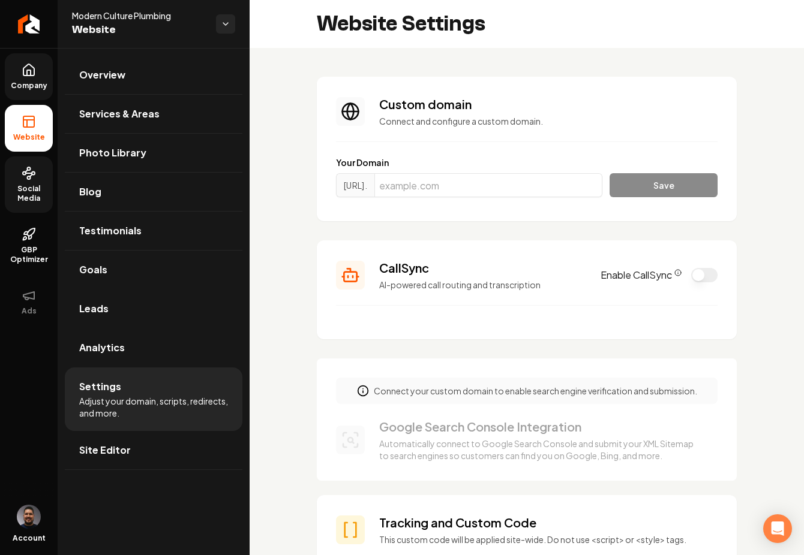
scroll to position [108, 0]
click at [35, 194] on span "Social Media" at bounding box center [29, 193] width 48 height 19
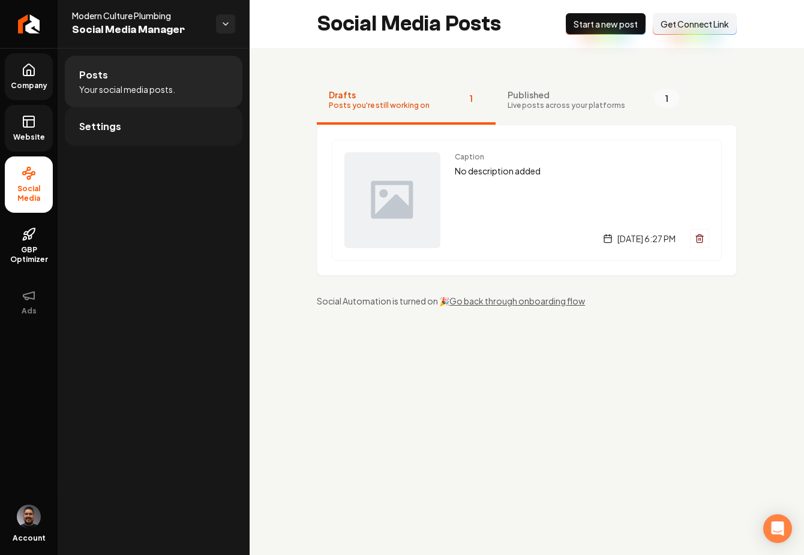
click at [118, 134] on link "Settings" at bounding box center [154, 126] width 178 height 38
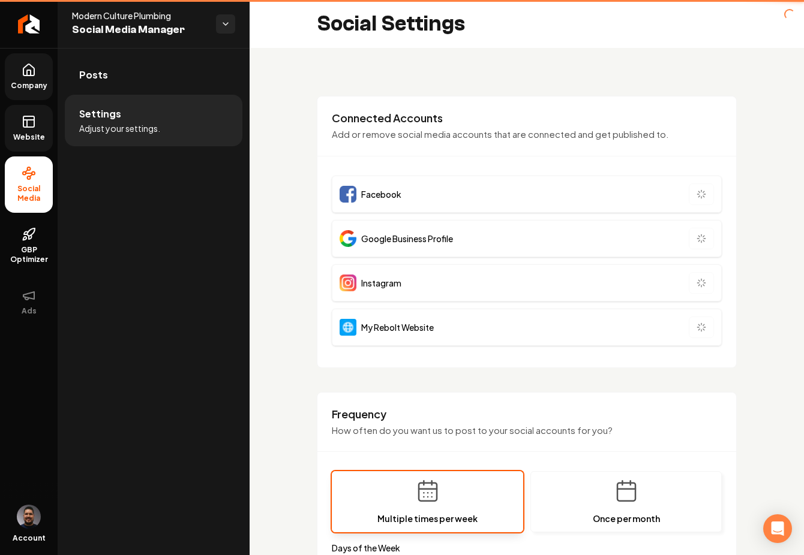
type input "**********"
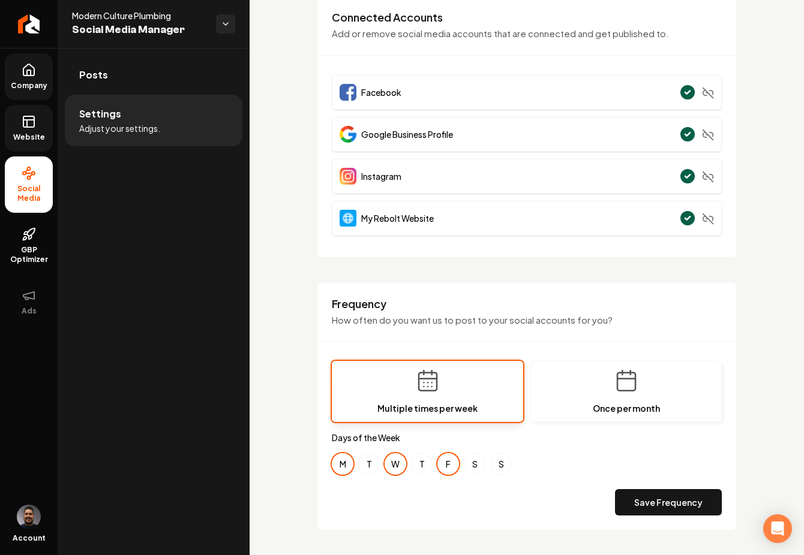
scroll to position [93, 0]
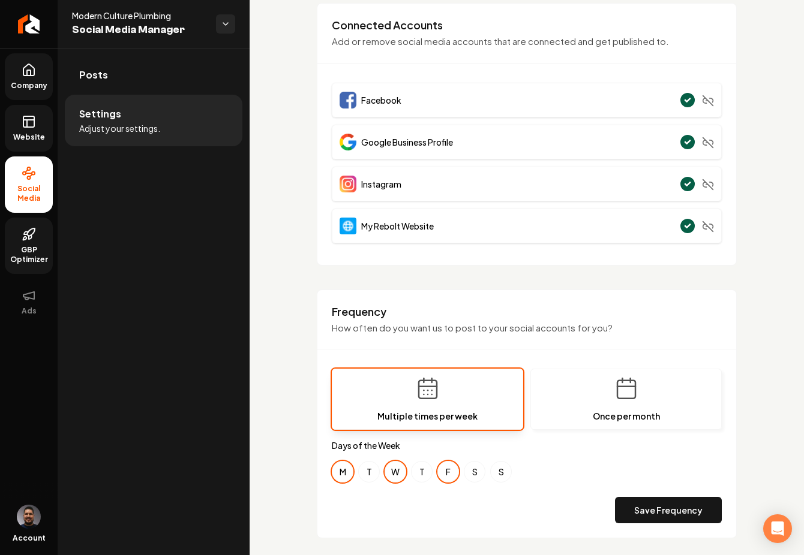
click at [34, 252] on span "GBP Optimizer" at bounding box center [29, 254] width 48 height 19
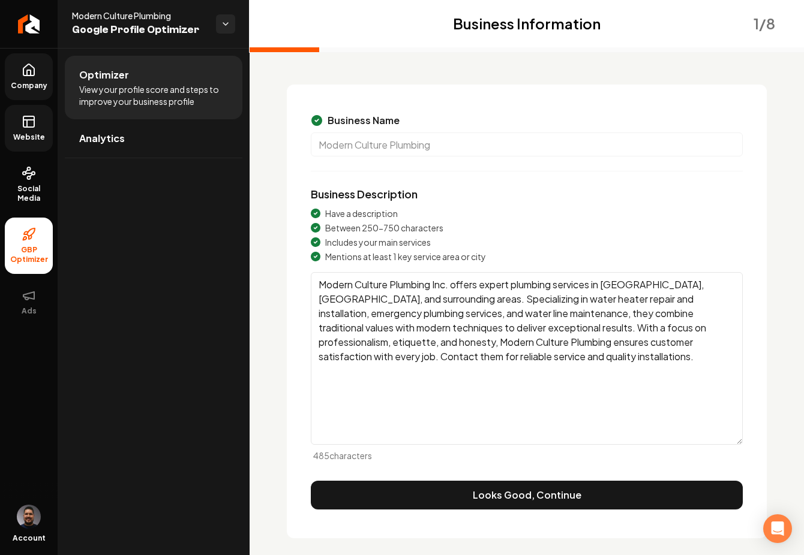
scroll to position [62, 0]
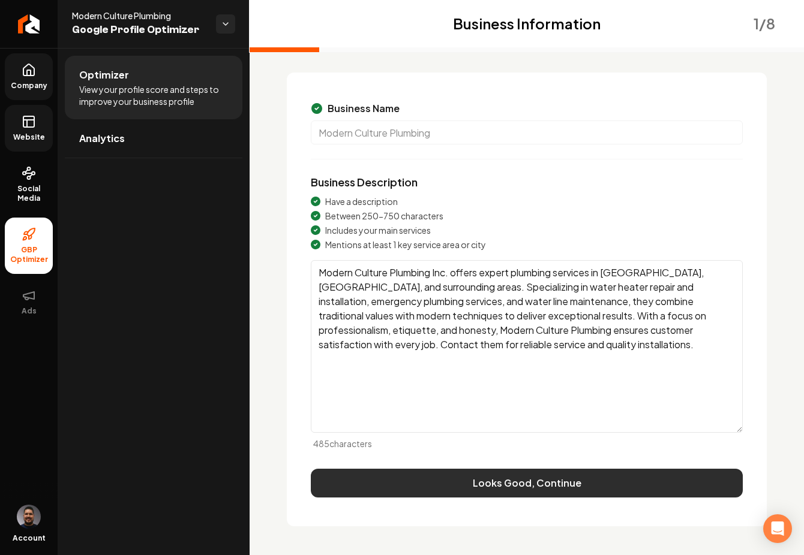
click at [410, 485] on button "Looks Good, Continue" at bounding box center [527, 483] width 432 height 29
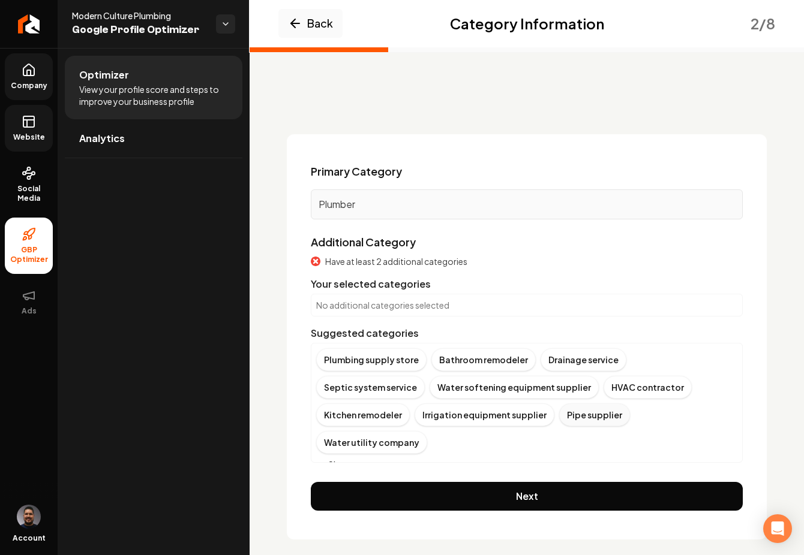
click at [559, 419] on div "Pipe supplier" at bounding box center [594, 415] width 71 height 23
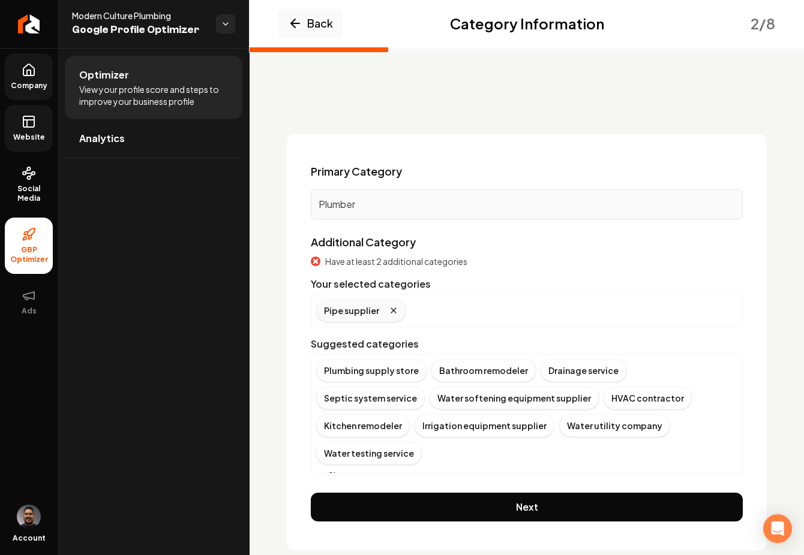
click at [389, 310] on icon "Remove badge" at bounding box center [394, 311] width 10 height 10
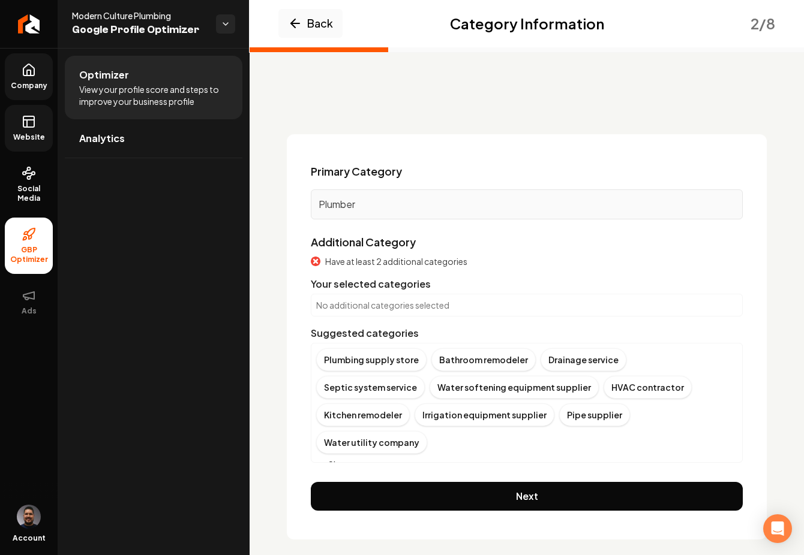
click at [322, 460] on icon "Main content area" at bounding box center [321, 465] width 10 height 10
click at [540, 358] on div "Drainage service" at bounding box center [583, 359] width 86 height 23
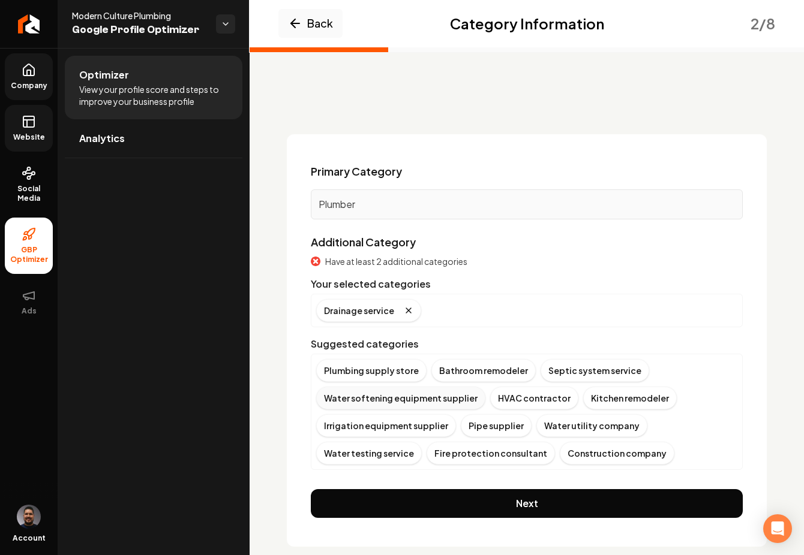
click at [404, 405] on div "Water softening equipment supplier" at bounding box center [400, 398] width 169 height 23
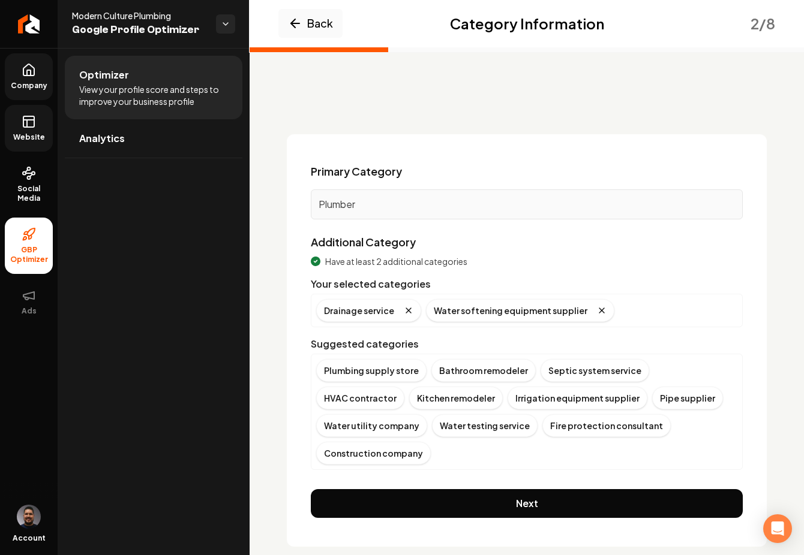
click at [478, 489] on button "Next" at bounding box center [527, 503] width 432 height 29
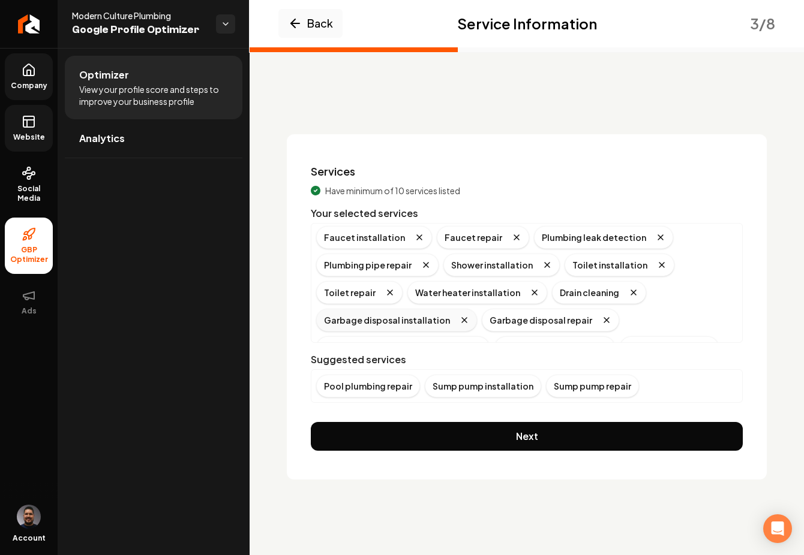
scroll to position [43, 0]
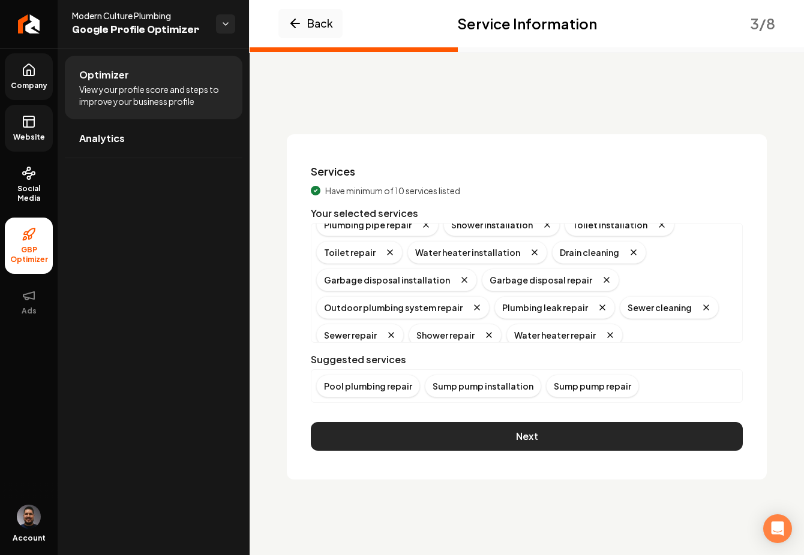
click at [508, 435] on button "Next" at bounding box center [527, 436] width 432 height 29
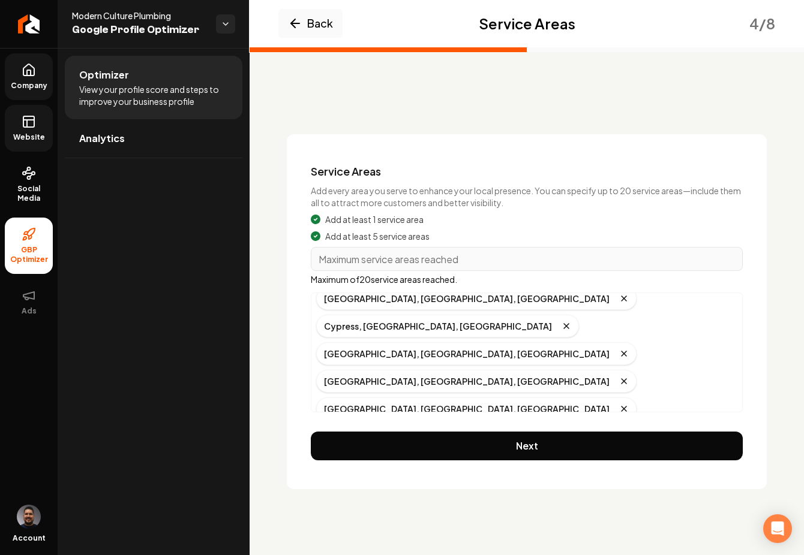
scroll to position [79, 0]
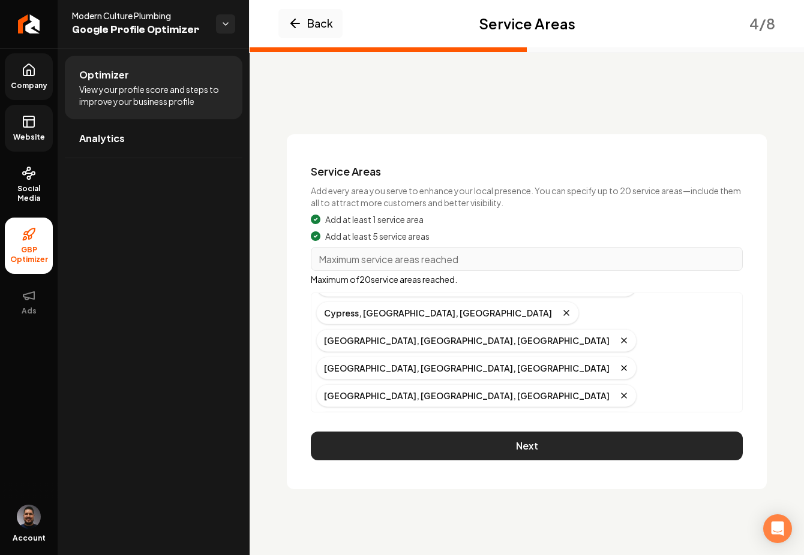
click at [546, 446] on button "Next" at bounding box center [527, 446] width 432 height 29
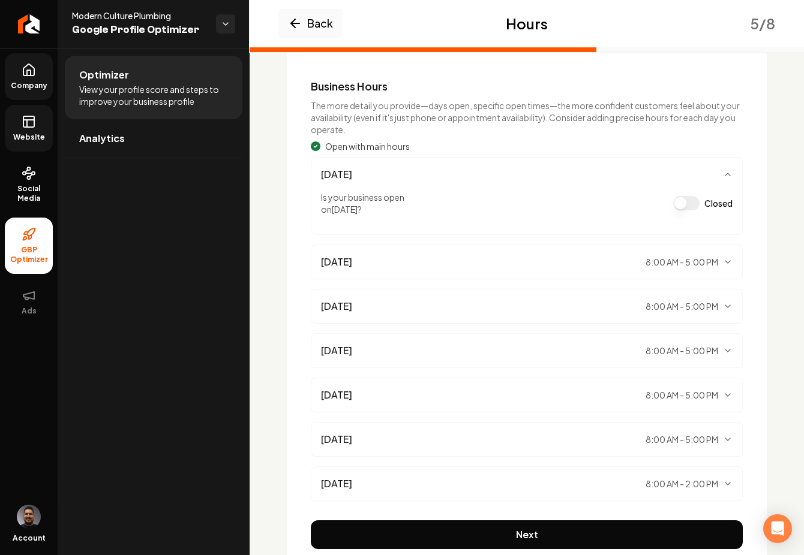
scroll to position [137, 0]
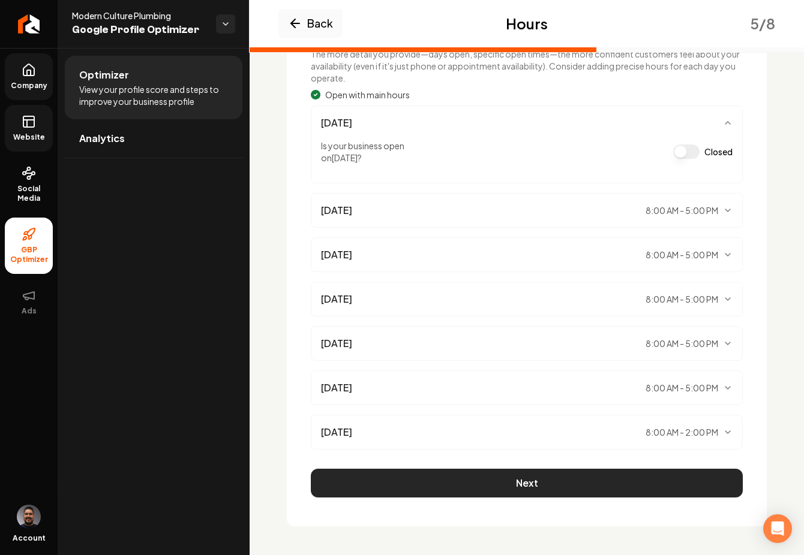
click at [469, 482] on button "Next" at bounding box center [527, 483] width 432 height 29
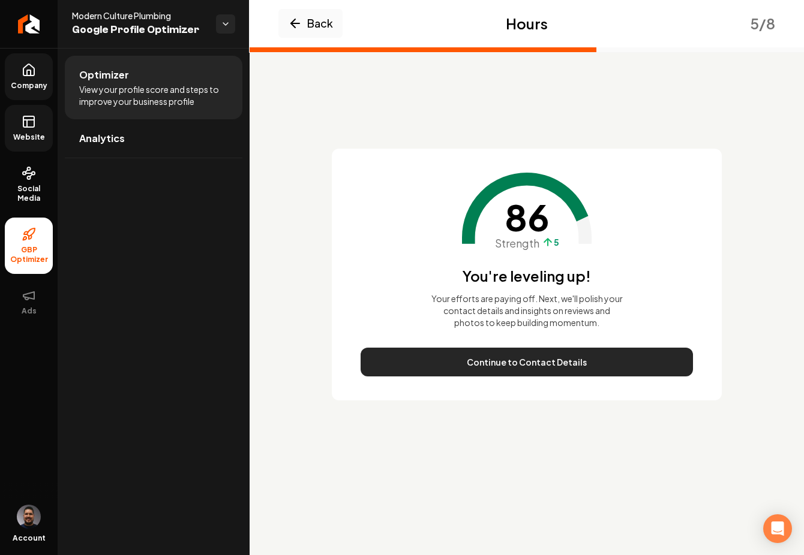
click at [507, 362] on button "Continue to Contact Details" at bounding box center [526, 362] width 332 height 29
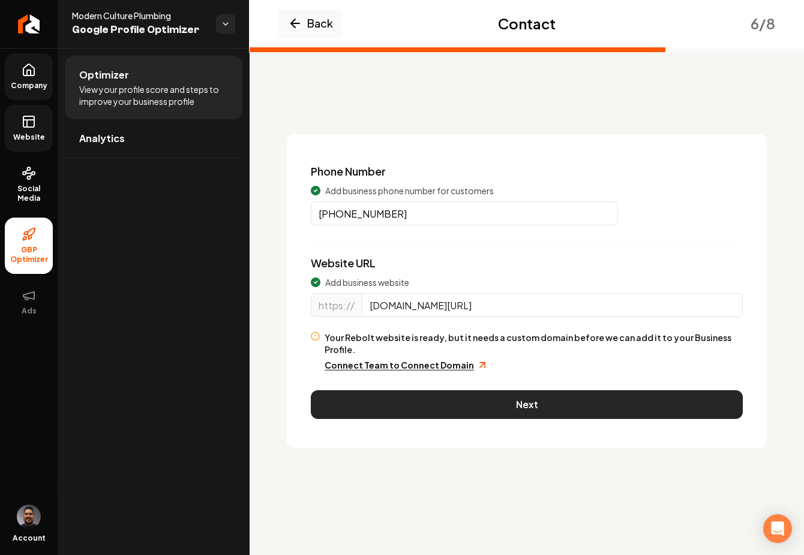
click at [401, 393] on button "Next" at bounding box center [527, 404] width 432 height 29
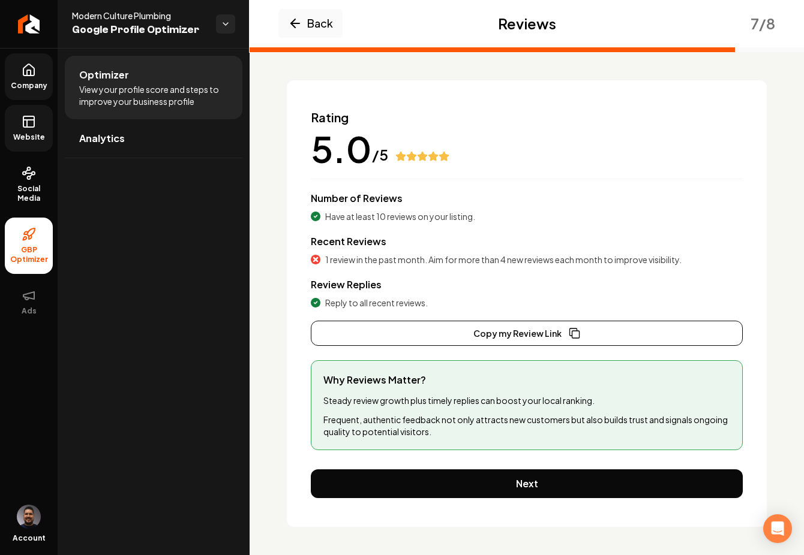
scroll to position [55, 0]
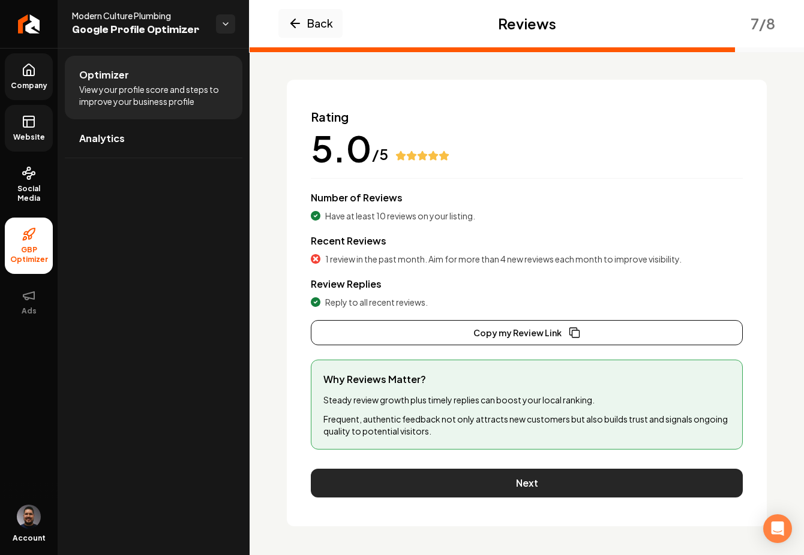
click at [452, 486] on button "Next" at bounding box center [527, 483] width 432 height 29
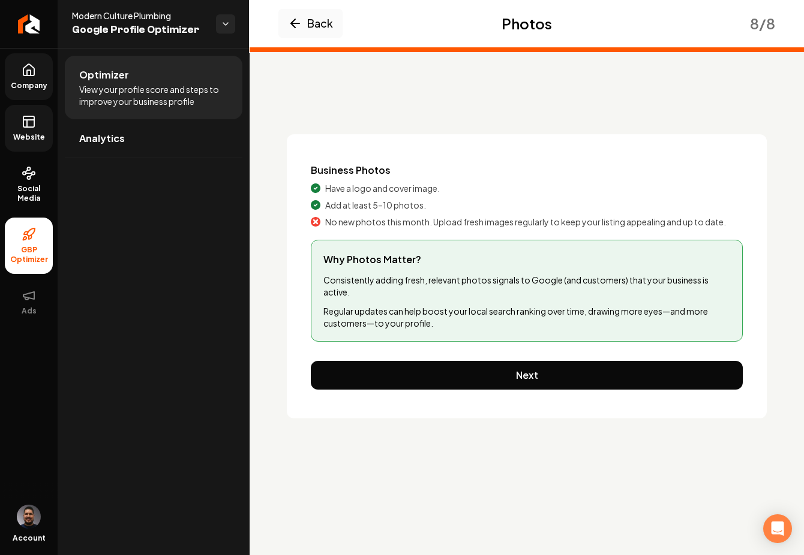
scroll to position [0, 0]
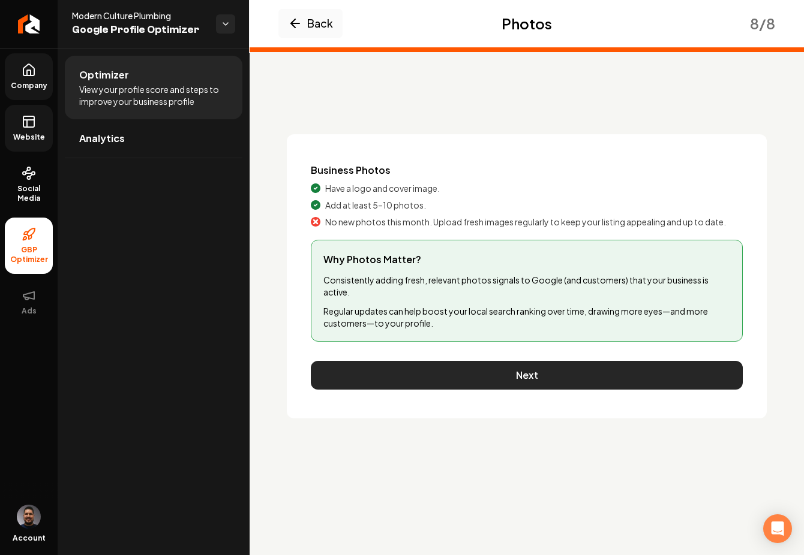
click at [491, 385] on button "Next" at bounding box center [527, 375] width 432 height 29
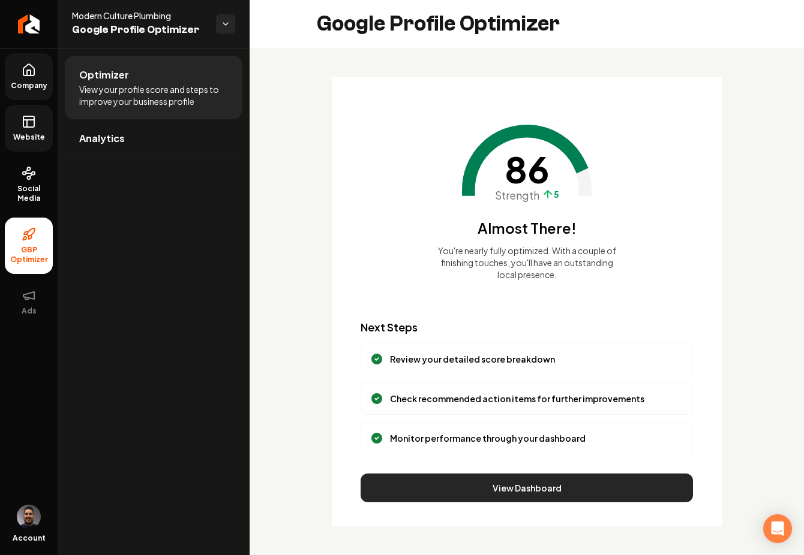
click at [375, 487] on button "View Dashboard" at bounding box center [526, 488] width 332 height 29
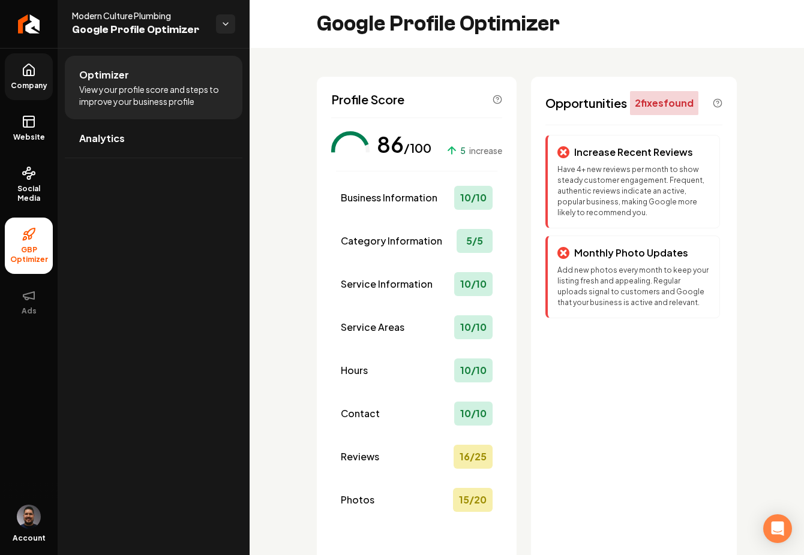
drag, startPoint x: 25, startPoint y: 131, endPoint x: 231, endPoint y: 212, distance: 221.9
click at [25, 131] on link "Website" at bounding box center [29, 128] width 48 height 47
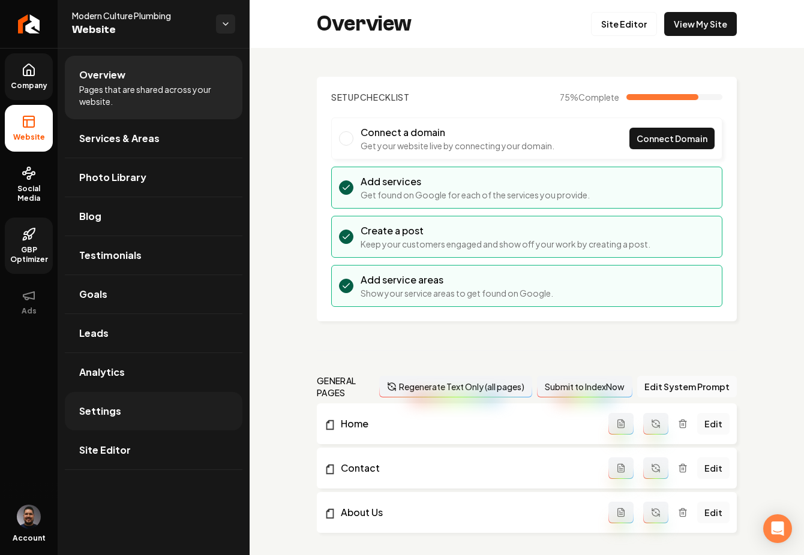
click at [83, 417] on span "Settings" at bounding box center [100, 411] width 42 height 14
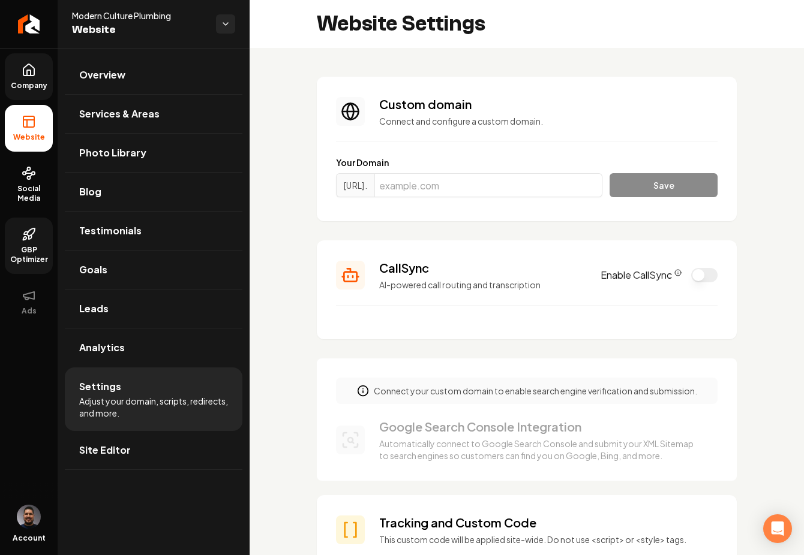
scroll to position [2, 0]
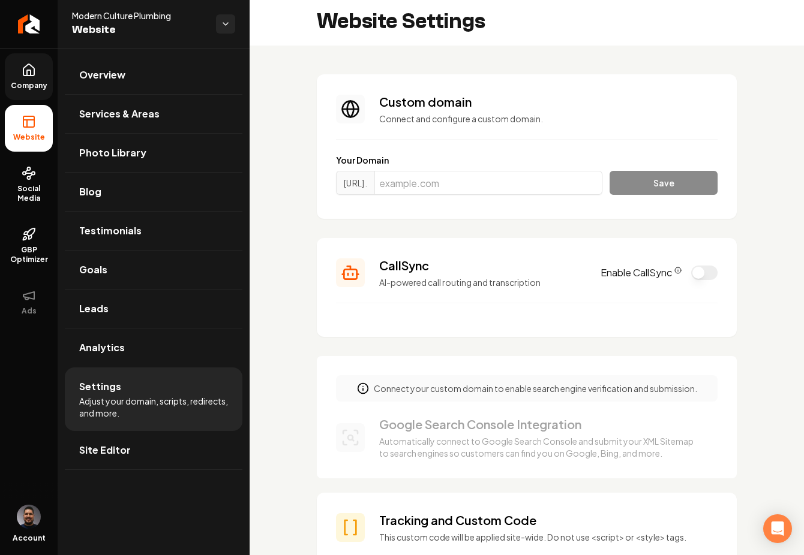
click at [694, 270] on button "Enable CallSync" at bounding box center [704, 273] width 26 height 14
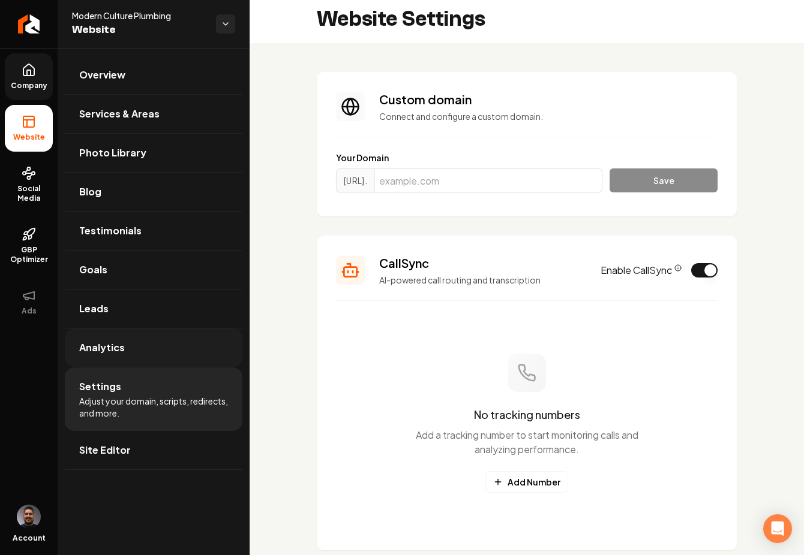
scroll to position [43, 0]
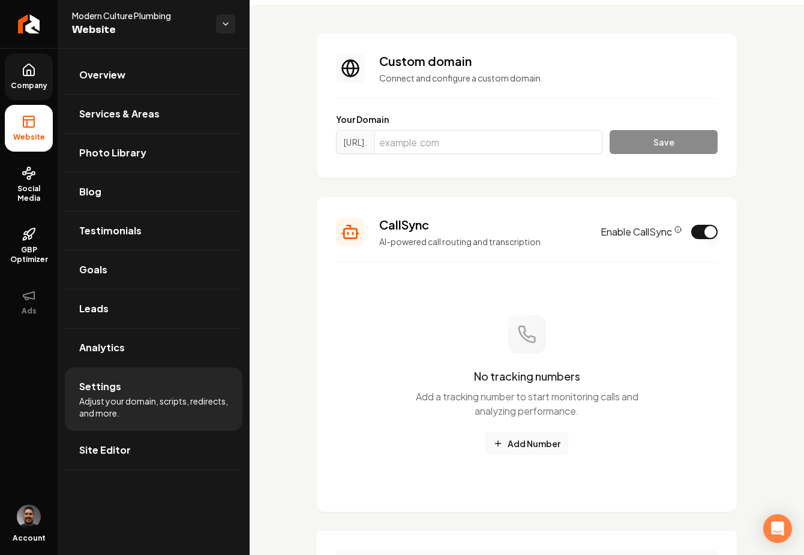
click at [515, 444] on button "Add Number" at bounding box center [526, 444] width 83 height 22
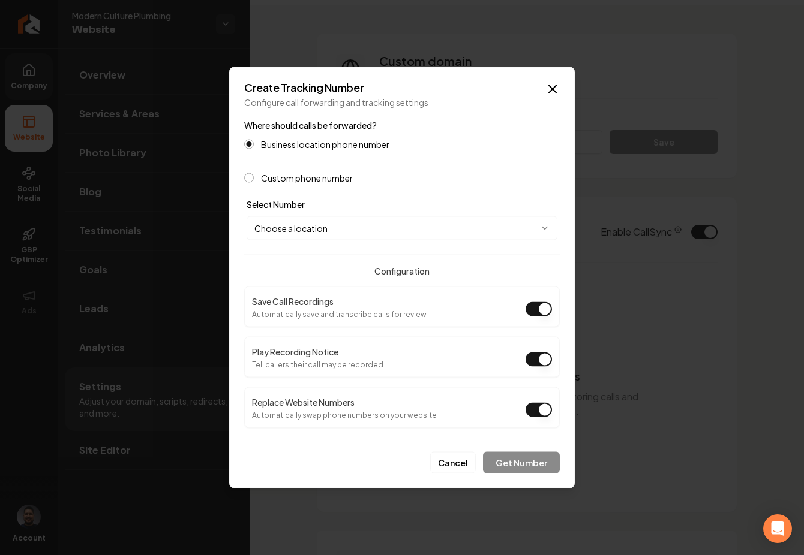
click at [303, 226] on body "Company Website Social Media GBP Optimizer Ads Account Modern Culture Plumbing …" at bounding box center [402, 277] width 804 height 555
select select "**********"
click at [529, 465] on button "Get Number" at bounding box center [521, 463] width 77 height 22
click at [462, 470] on div "Cancel" at bounding box center [401, 458] width 315 height 31
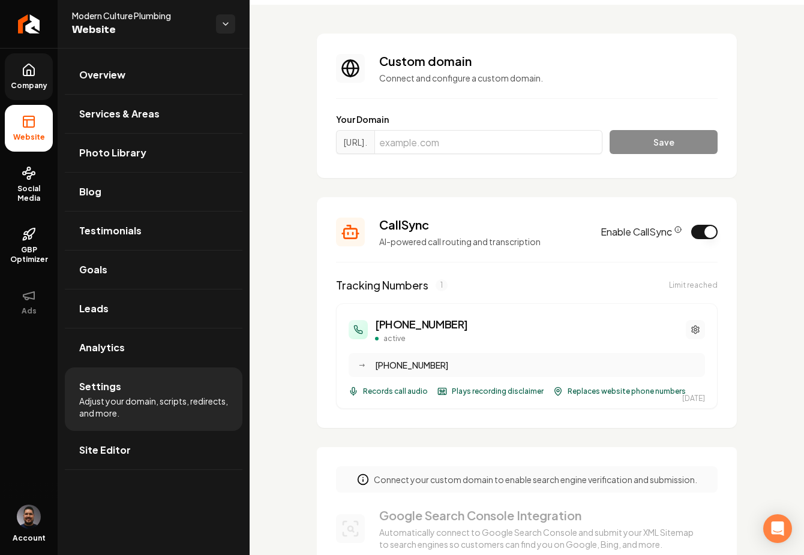
click at [691, 328] on icon "Main content area" at bounding box center [694, 330] width 7 height 8
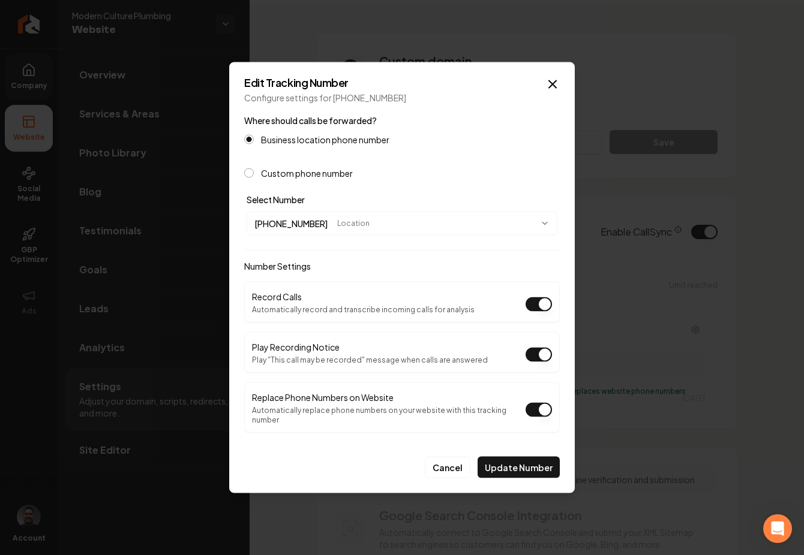
click at [535, 359] on button "Play Recording Notice" at bounding box center [538, 355] width 26 height 14
click at [513, 458] on button "Update Number" at bounding box center [518, 468] width 82 height 22
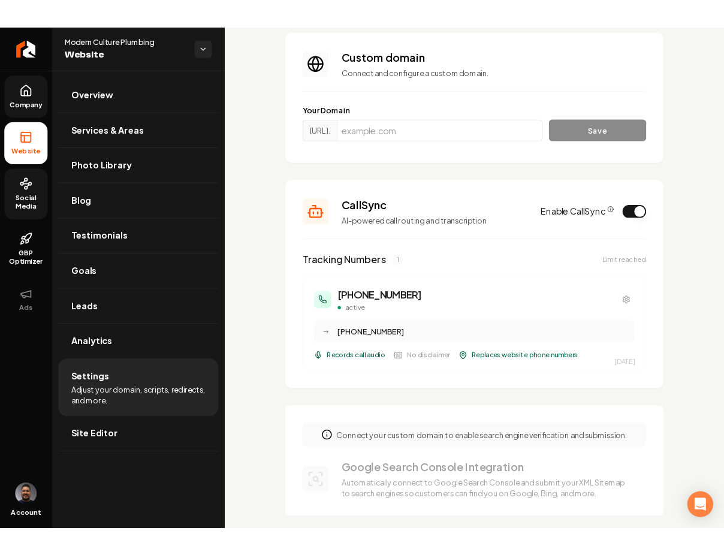
scroll to position [85, 0]
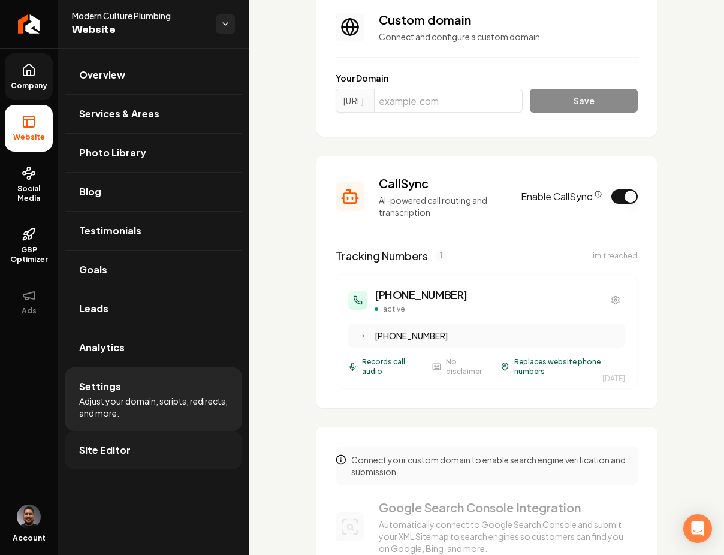
click at [119, 452] on span "Site Editor" at bounding box center [105, 450] width 52 height 14
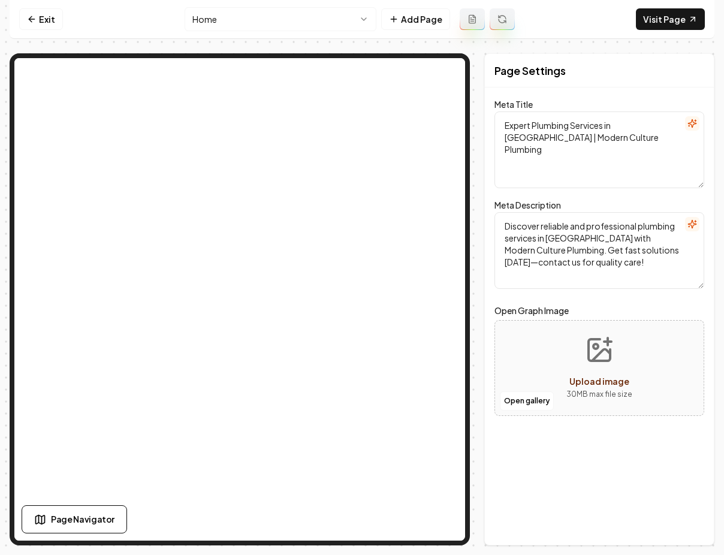
click at [327, 17] on html "Computer Required This feature is only available on a computer. Please switch t…" at bounding box center [362, 277] width 724 height 555
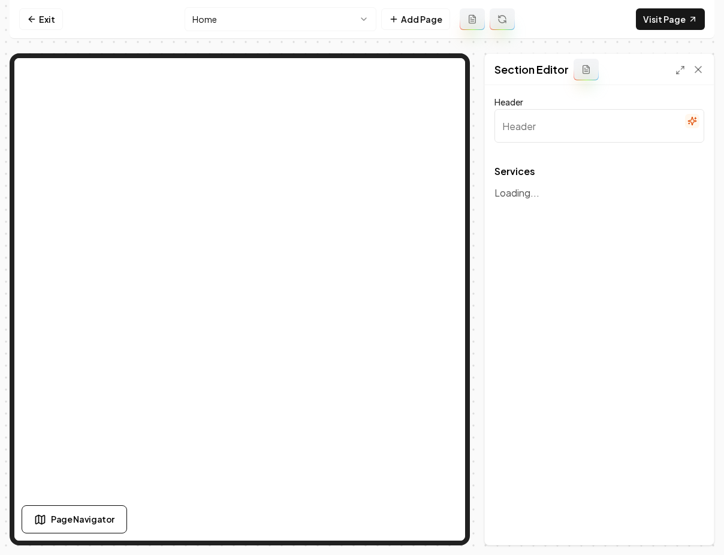
type input "Our Plumbing Services"
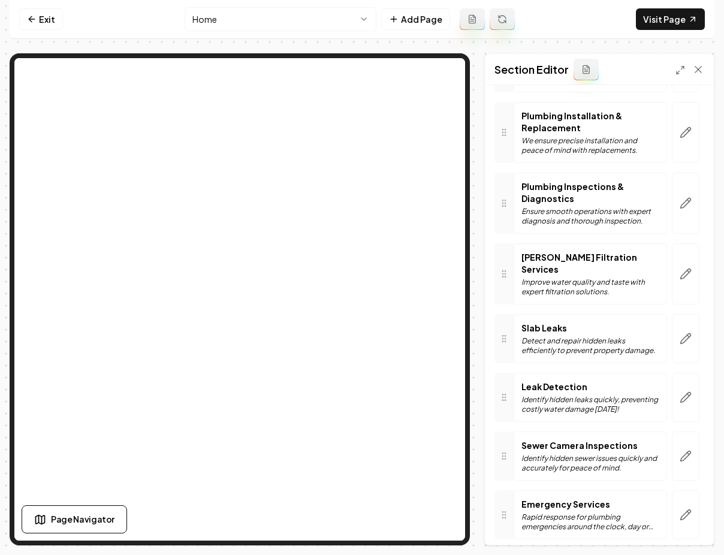
scroll to position [449, 0]
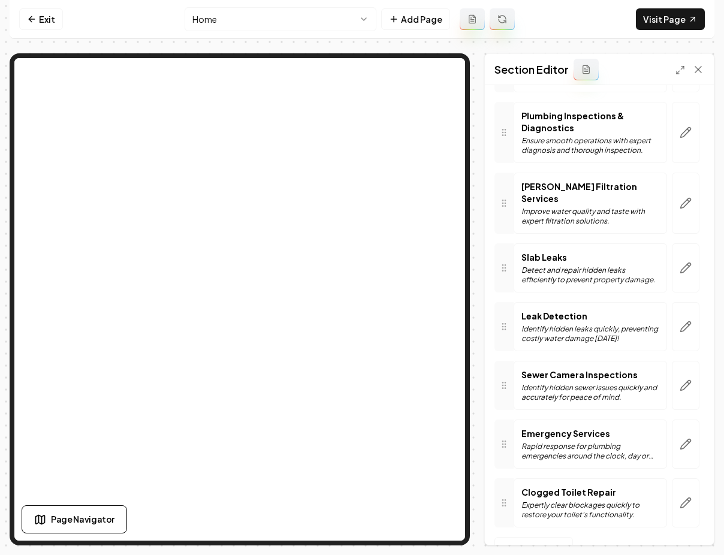
click at [536, 183] on p "[PERSON_NAME] Filtration Services" at bounding box center [591, 193] width 138 height 24
click at [672, 197] on button "button" at bounding box center [686, 203] width 28 height 61
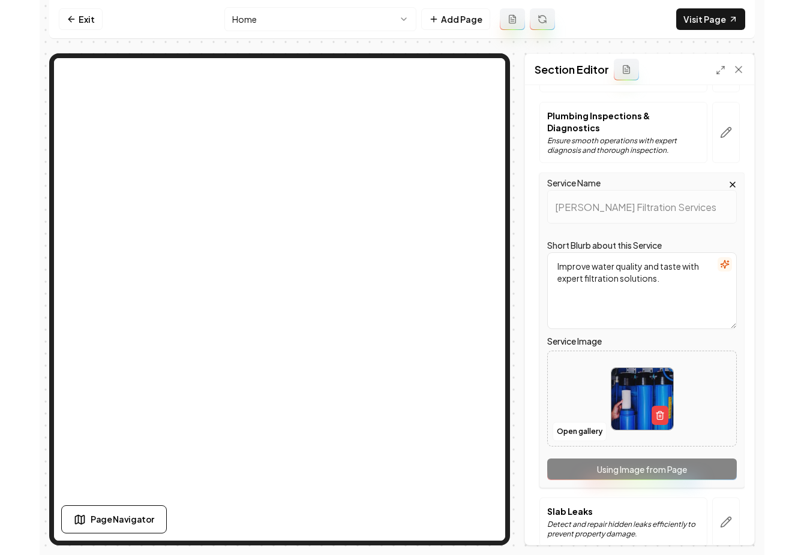
scroll to position [448, 0]
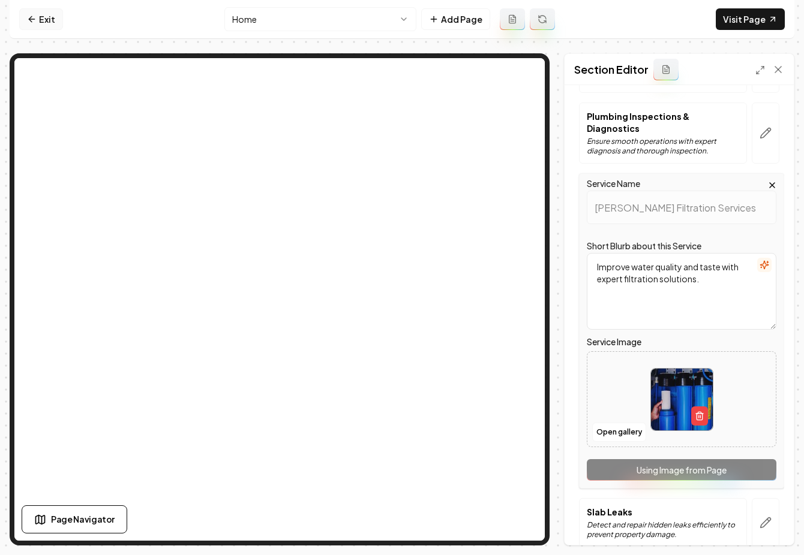
click at [40, 20] on link "Exit" at bounding box center [41, 19] width 44 height 22
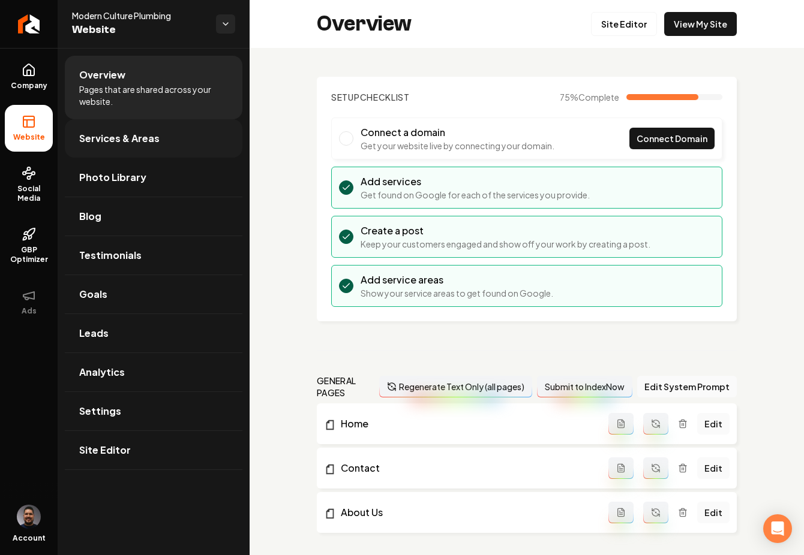
click at [118, 135] on span "Services & Areas" at bounding box center [119, 138] width 80 height 14
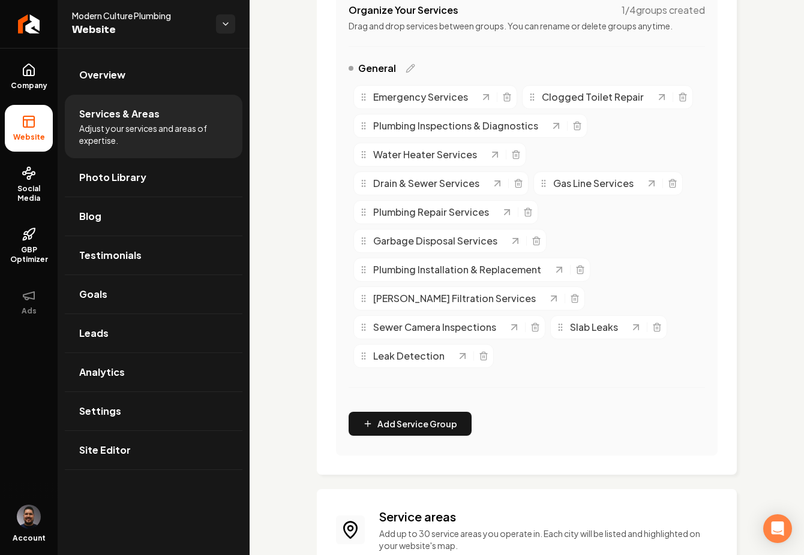
scroll to position [221, 0]
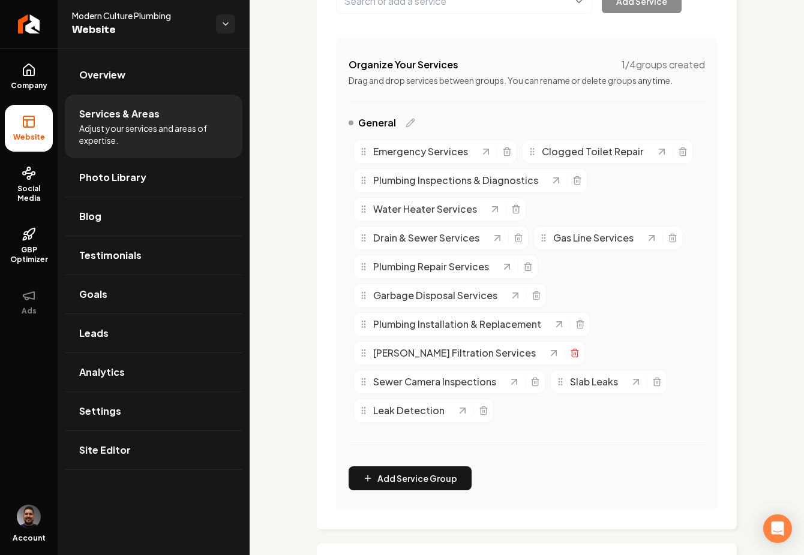
click at [573, 349] on icon "Main content area" at bounding box center [574, 350] width 3 height 2
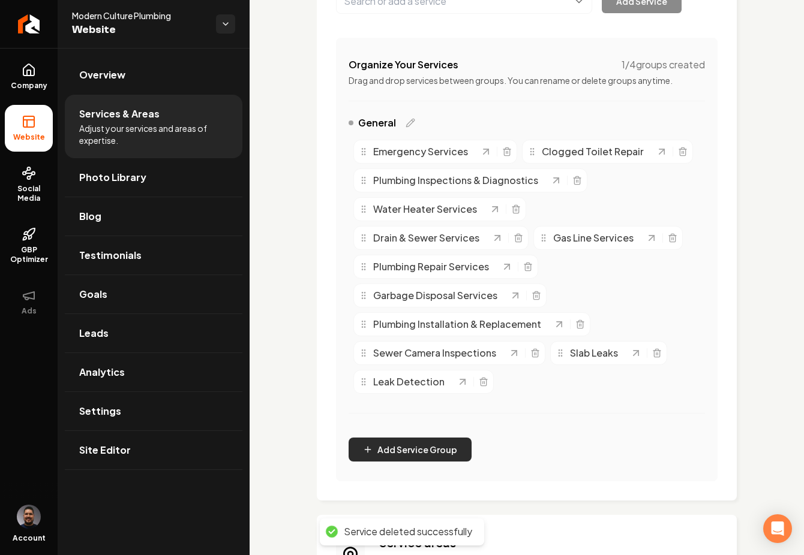
click at [395, 452] on button "Add Service Group" at bounding box center [409, 450] width 123 height 24
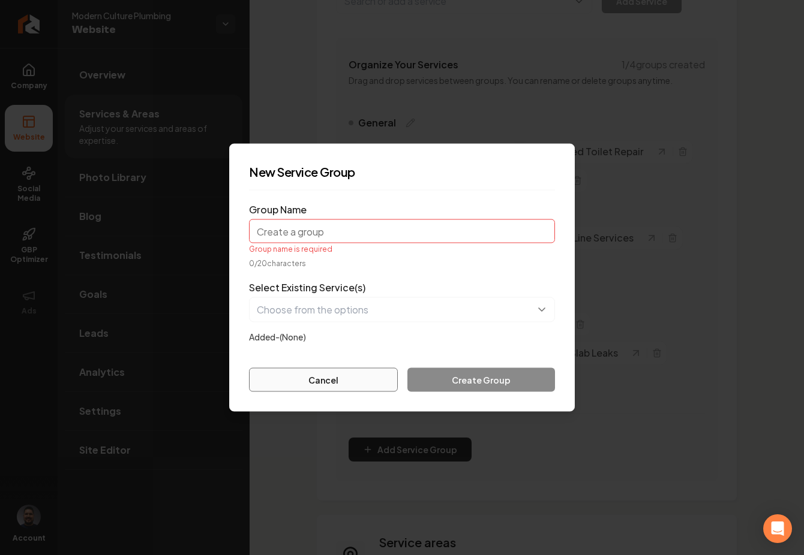
click at [324, 368] on button "Cancel" at bounding box center [323, 380] width 149 height 24
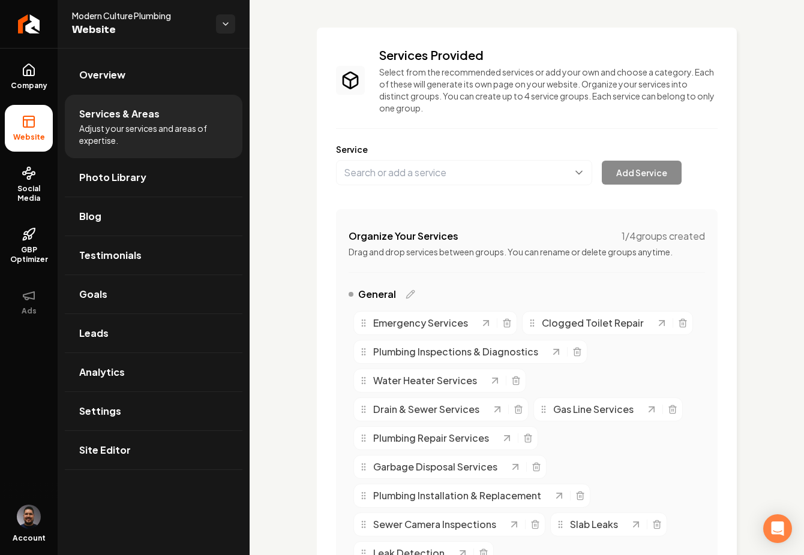
scroll to position [0, 0]
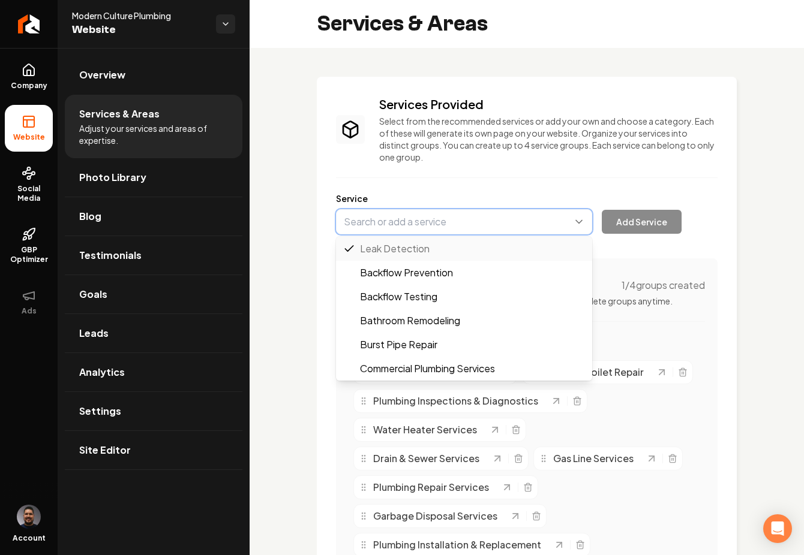
click at [388, 221] on button "Main content area" at bounding box center [464, 221] width 256 height 25
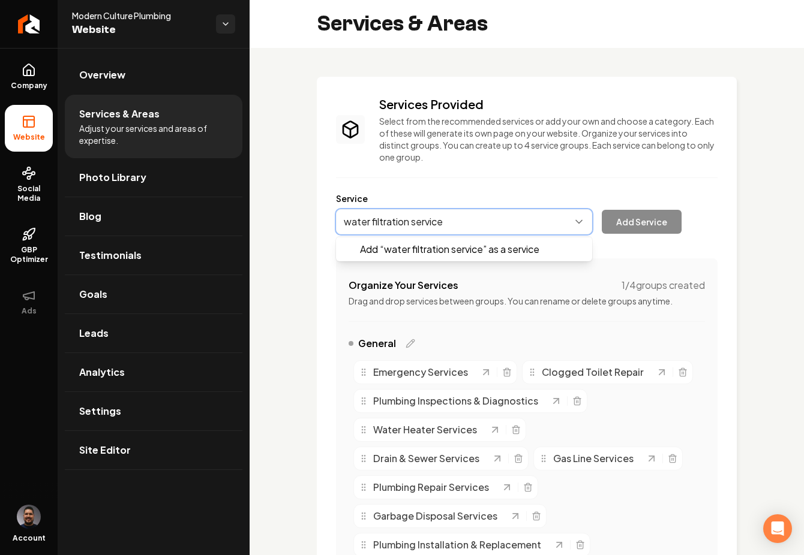
type input "water filtration services"
drag, startPoint x: 350, startPoint y: 222, endPoint x: 360, endPoint y: 225, distance: 10.5
click at [350, 222] on button "Main content area" at bounding box center [464, 221] width 256 height 25
click at [362, 225] on button "Main content area" at bounding box center [464, 221] width 256 height 25
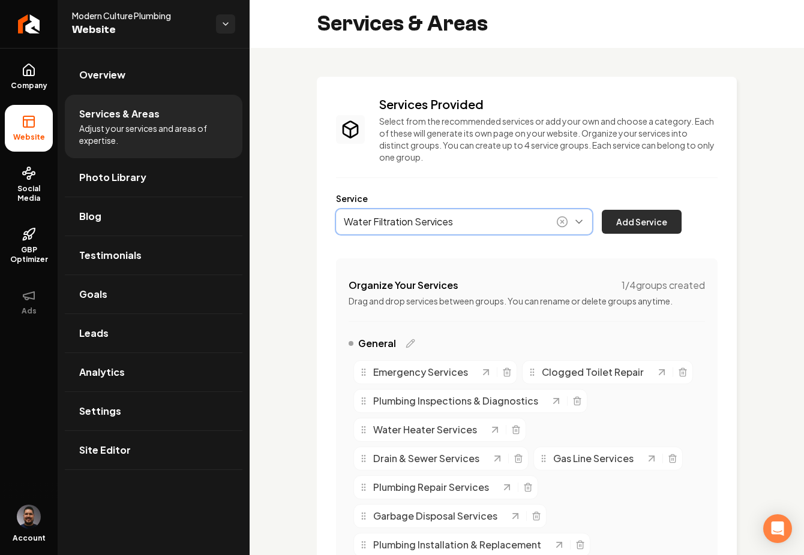
type input "Water Filtration Services"
click at [616, 222] on button "Add Service" at bounding box center [641, 222] width 80 height 24
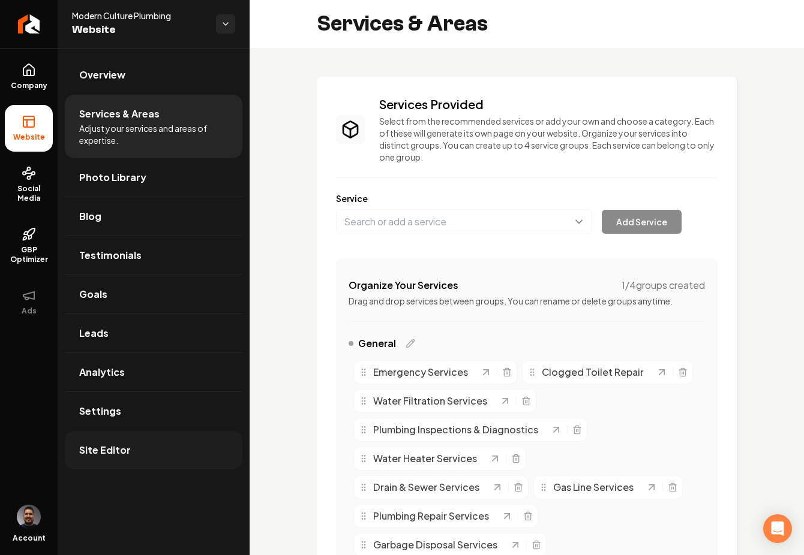
click at [97, 457] on span "Site Editor" at bounding box center [105, 450] width 52 height 14
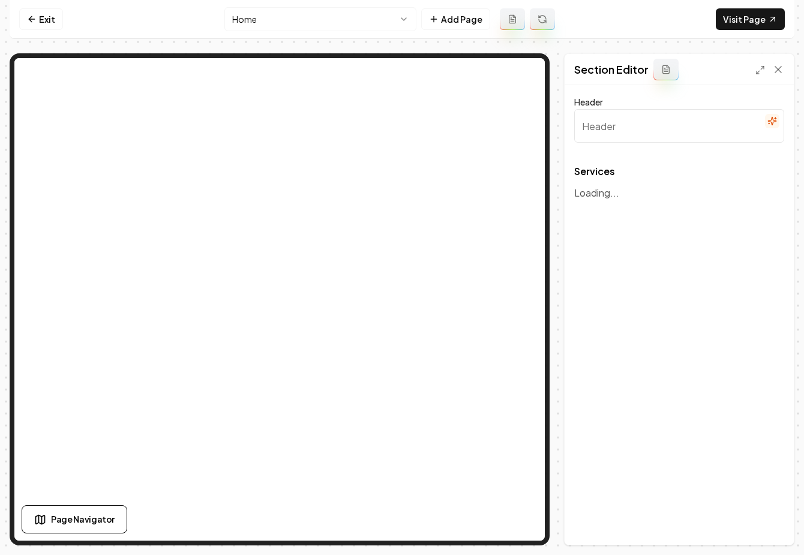
type input "Our Plumbing Services"
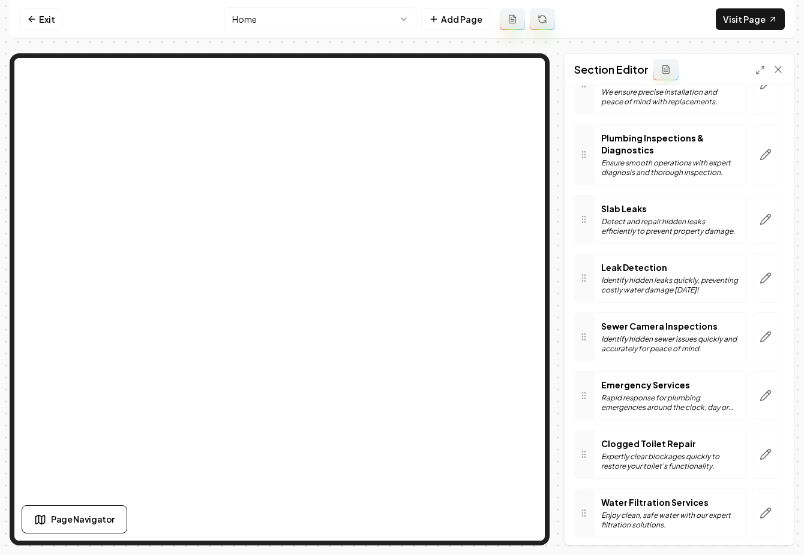
scroll to position [474, 0]
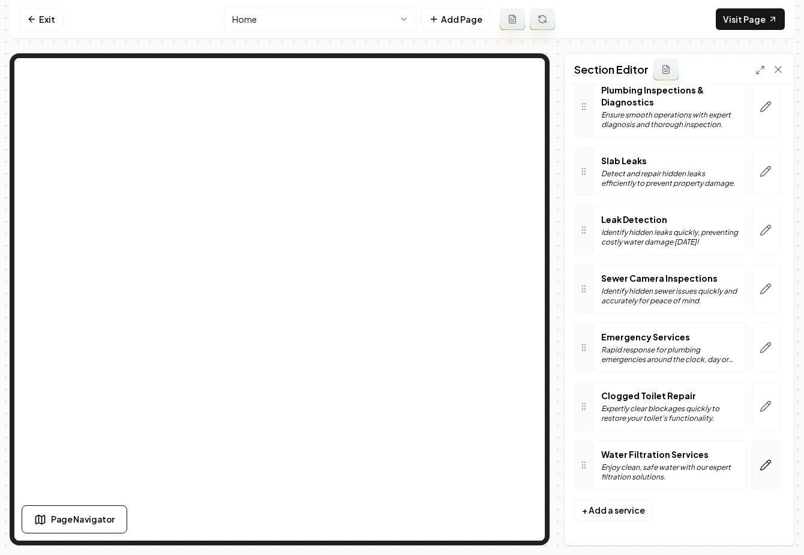
click at [764, 464] on button "button" at bounding box center [765, 465] width 28 height 49
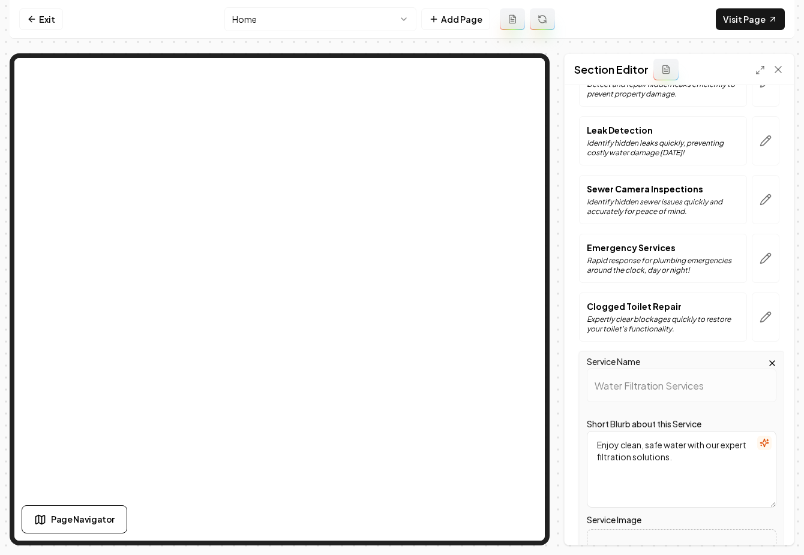
scroll to position [741, 0]
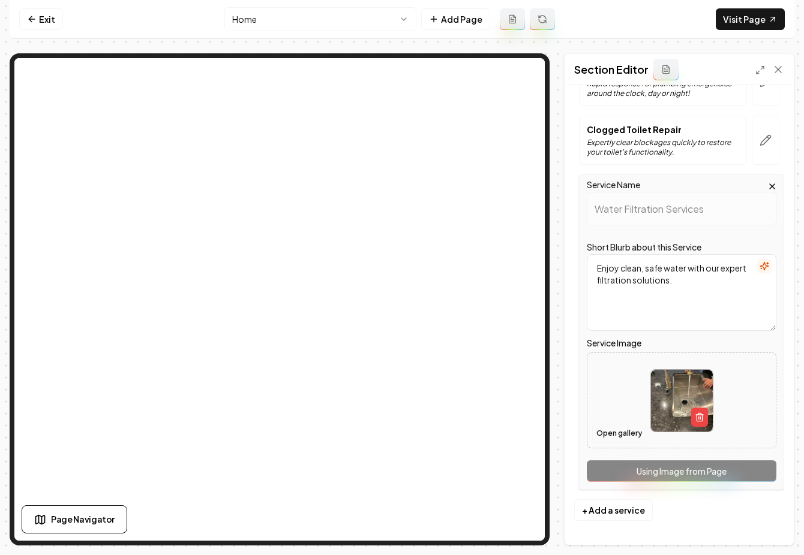
click at [625, 437] on button "Open gallery" at bounding box center [619, 433] width 54 height 19
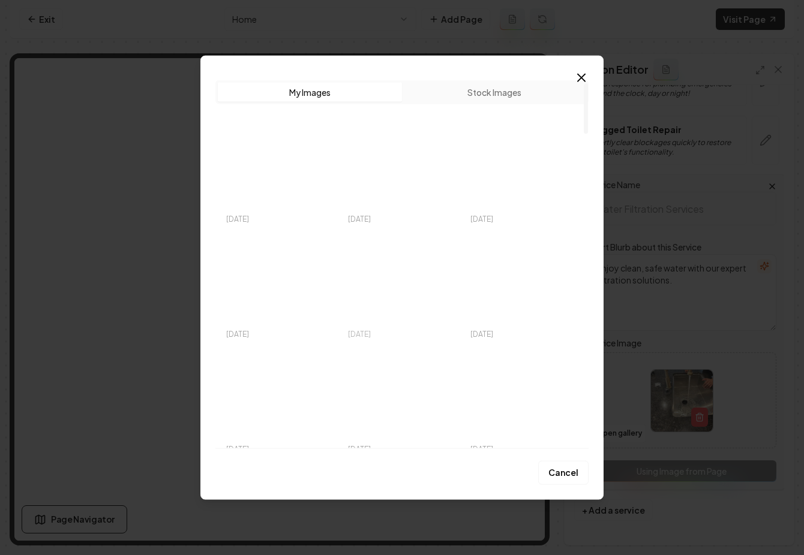
scroll to position [214, 0]
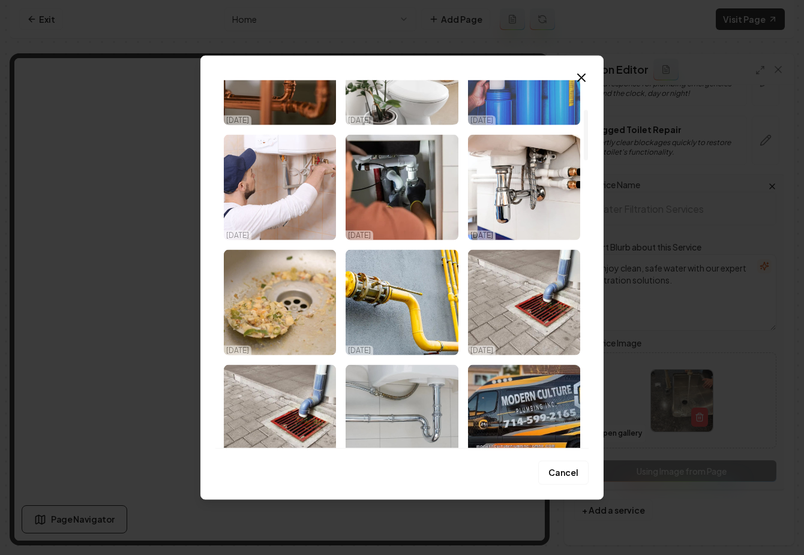
click at [506, 112] on img "Select image image_68d58c615c7cd75eb8e527cd.jpeg" at bounding box center [524, 73] width 112 height 106
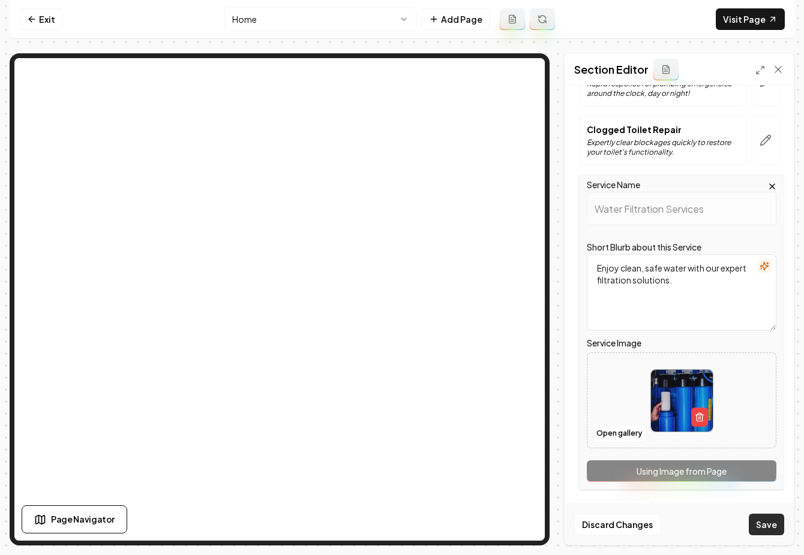
click at [764, 521] on button "Save" at bounding box center [765, 525] width 35 height 22
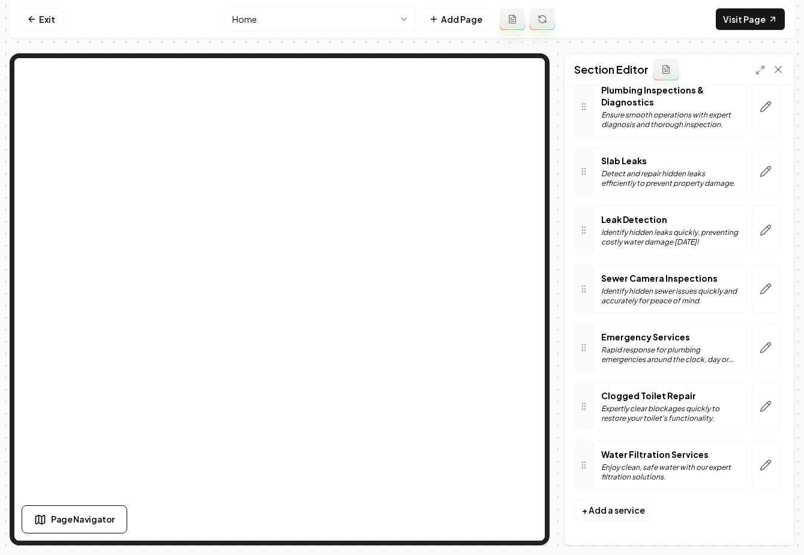
scroll to position [474, 0]
click at [336, 22] on html "Computer Required This feature is only available on a computer. Please switch t…" at bounding box center [402, 277] width 804 height 555
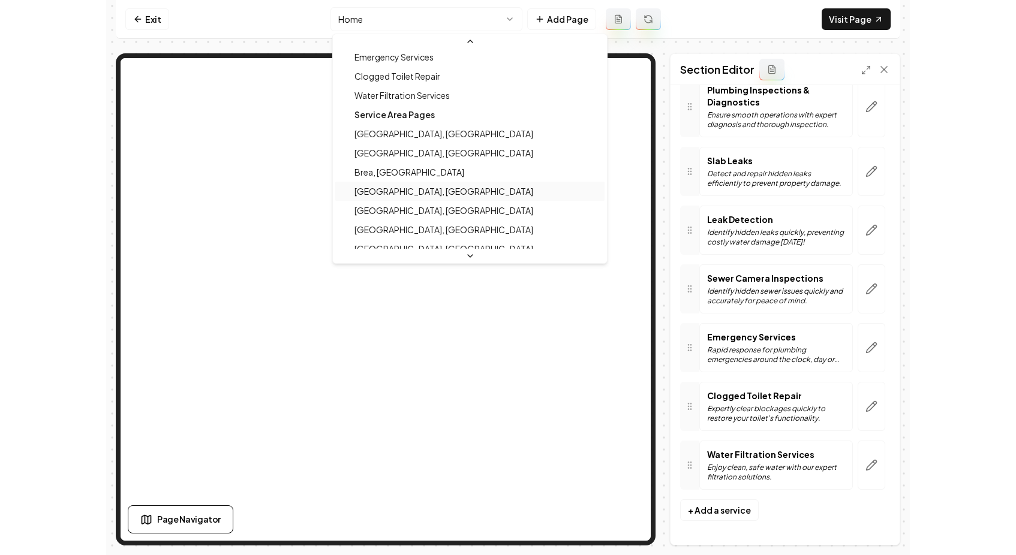
scroll to position [267, 0]
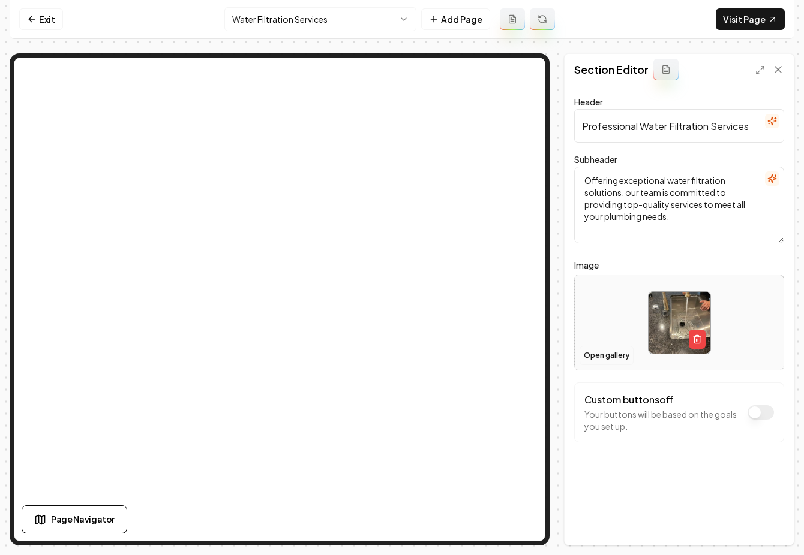
click at [614, 357] on button "Open gallery" at bounding box center [606, 355] width 54 height 19
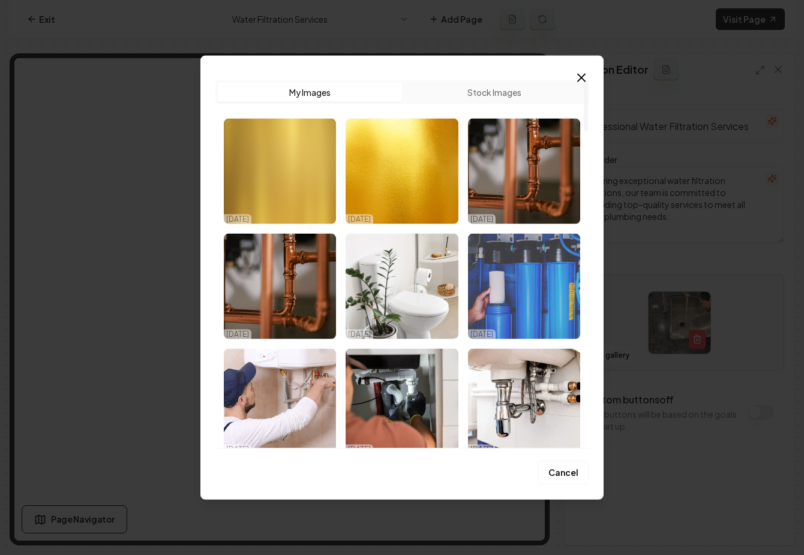
click at [534, 293] on img "Select image image_68d58c615c7cd75eb8e527cd.jpeg" at bounding box center [524, 287] width 112 height 106
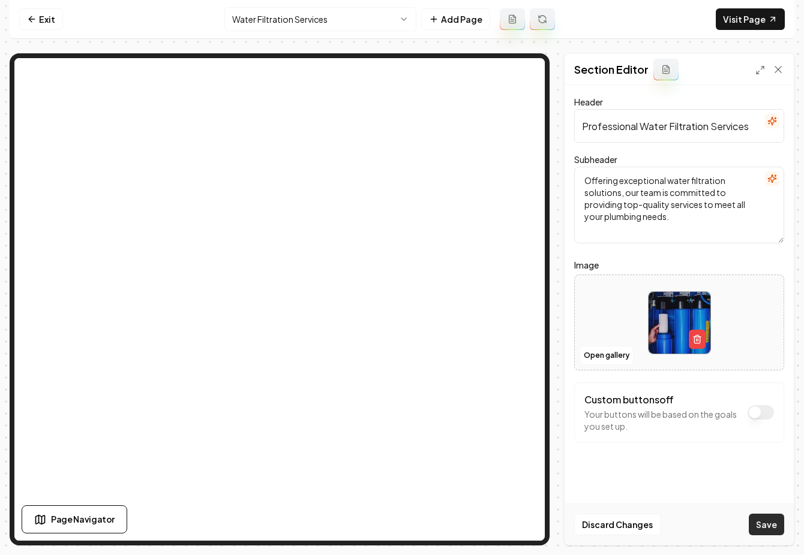
click at [767, 528] on button "Save" at bounding box center [765, 525] width 35 height 22
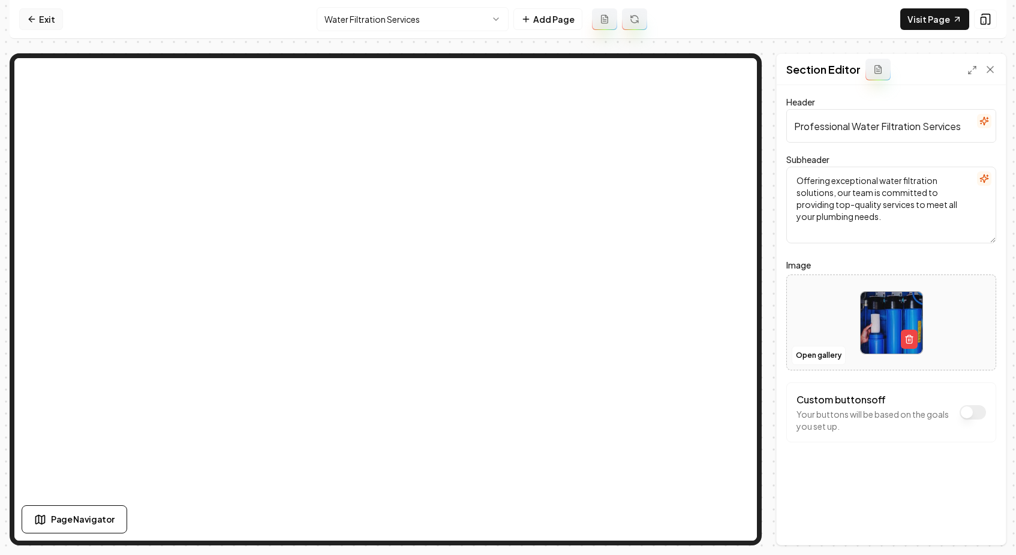
click at [56, 19] on link "Exit" at bounding box center [41, 19] width 44 height 22
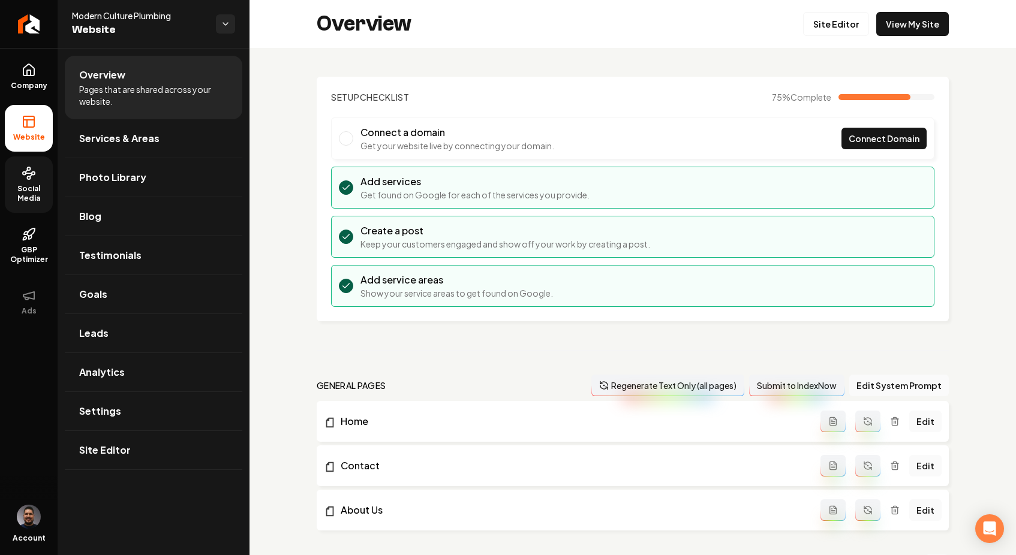
click at [29, 191] on span "Social Media" at bounding box center [29, 193] width 48 height 19
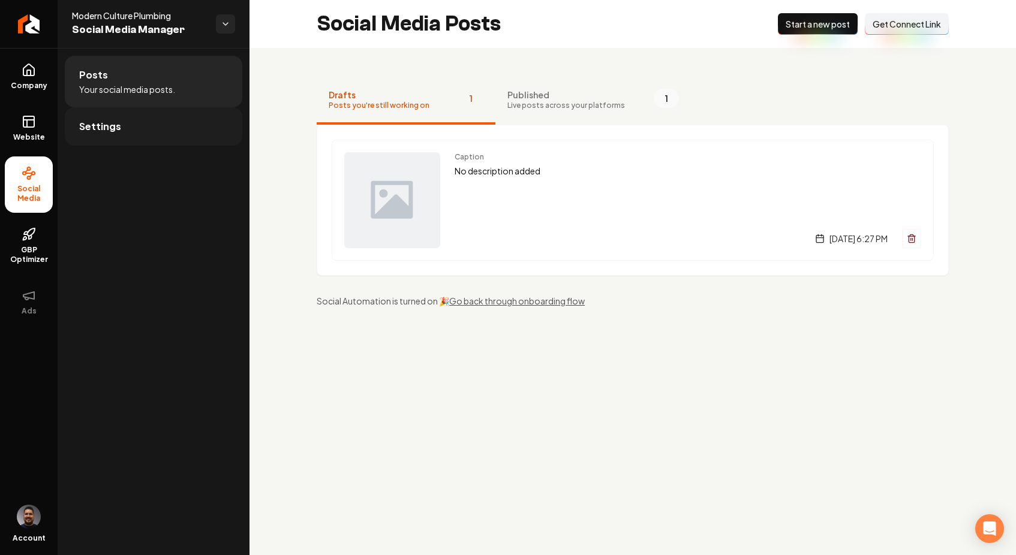
click at [147, 133] on link "Settings" at bounding box center [154, 126] width 178 height 38
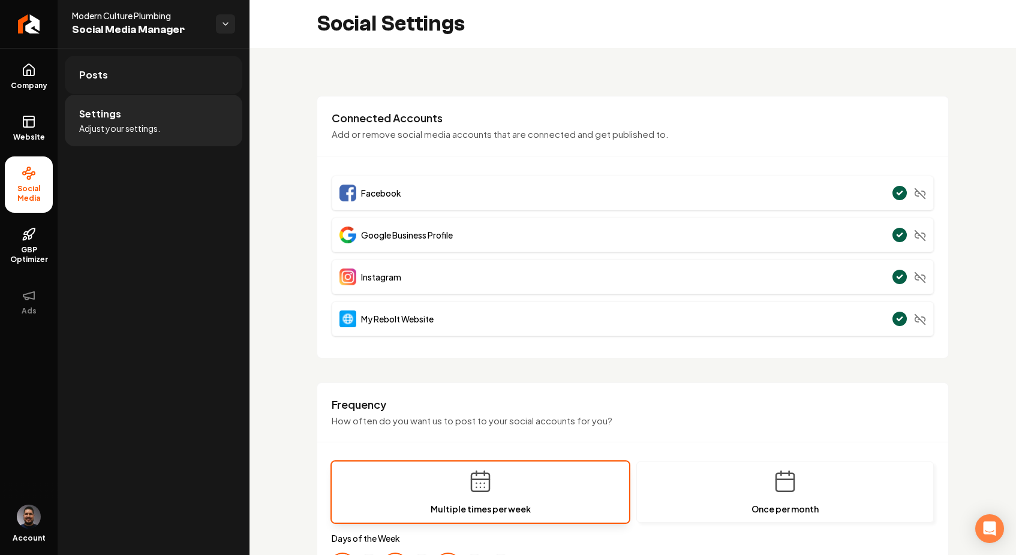
click at [102, 84] on link "Posts" at bounding box center [154, 75] width 178 height 38
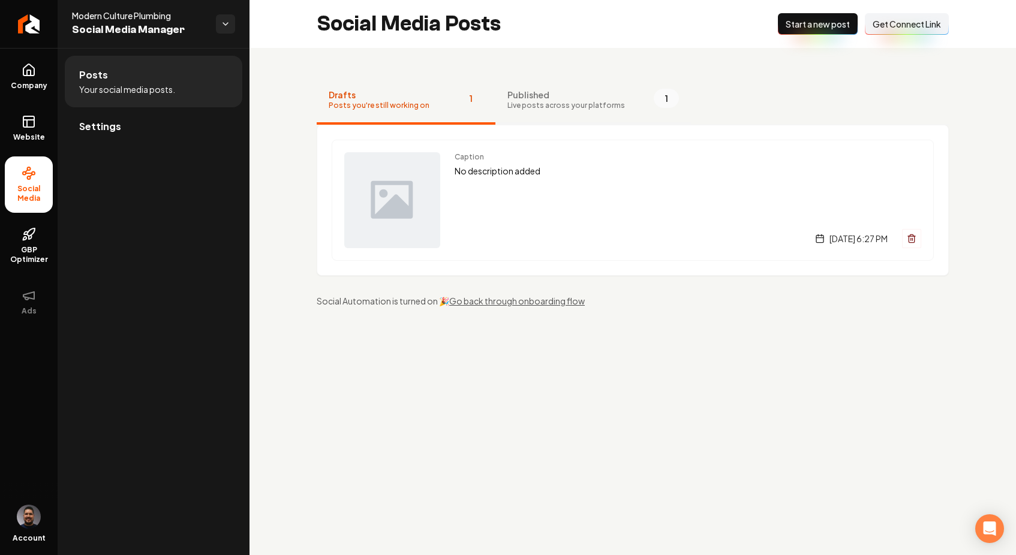
click at [559, 86] on button "Published Live posts across your platforms 1" at bounding box center [592, 101] width 195 height 48
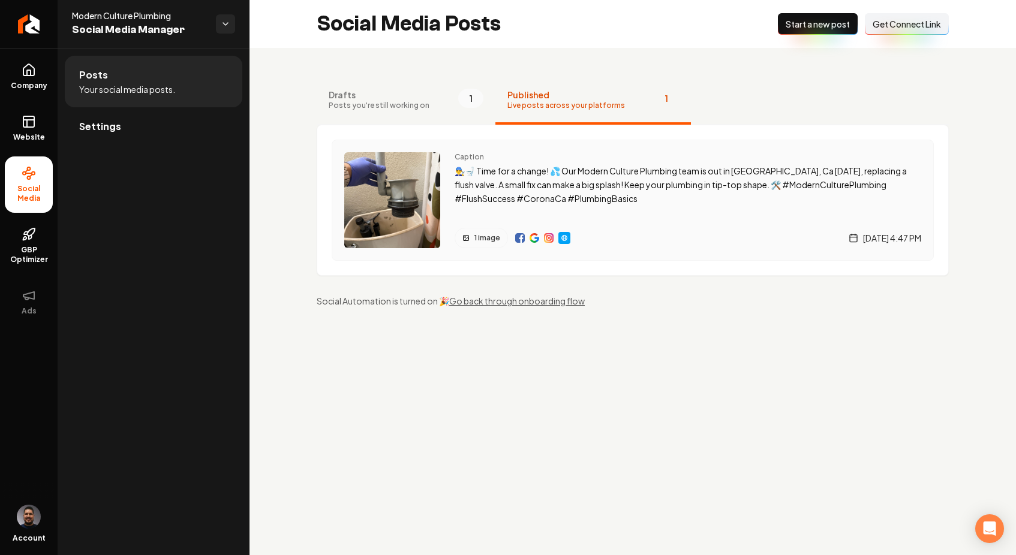
click at [533, 239] on img "Main content area" at bounding box center [535, 238] width 10 height 10
